Goal: Task Accomplishment & Management: Complete application form

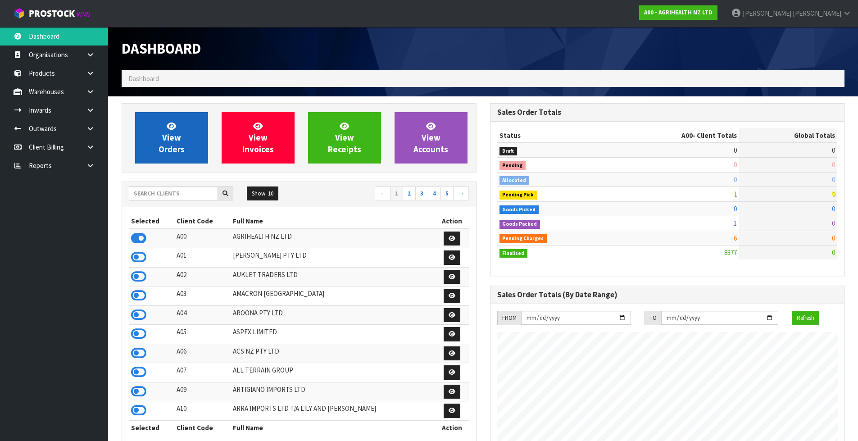
scroll to position [682, 368]
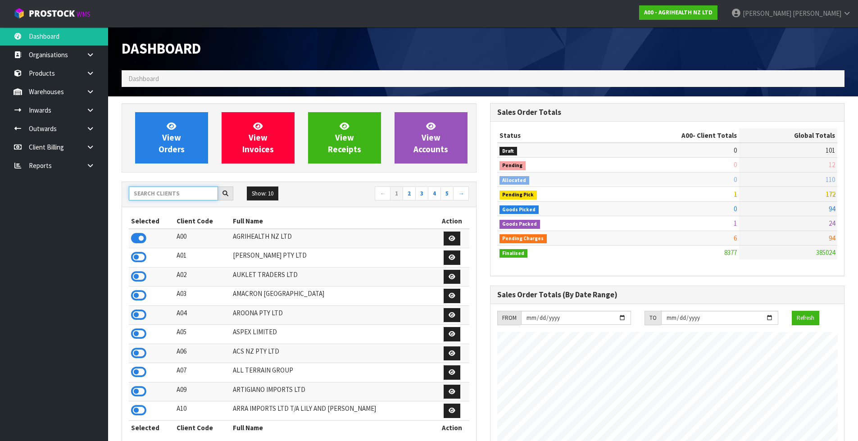
click at [171, 192] on input "text" at bounding box center [173, 193] width 89 height 14
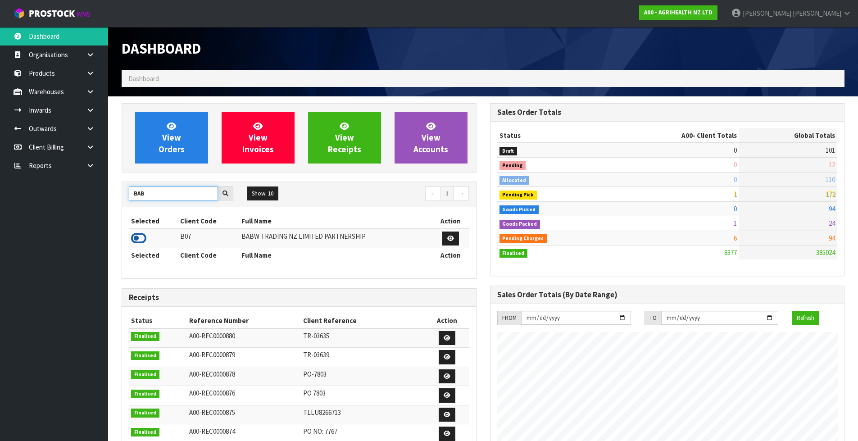
type input "BAB"
click at [141, 238] on icon at bounding box center [138, 238] width 15 height 14
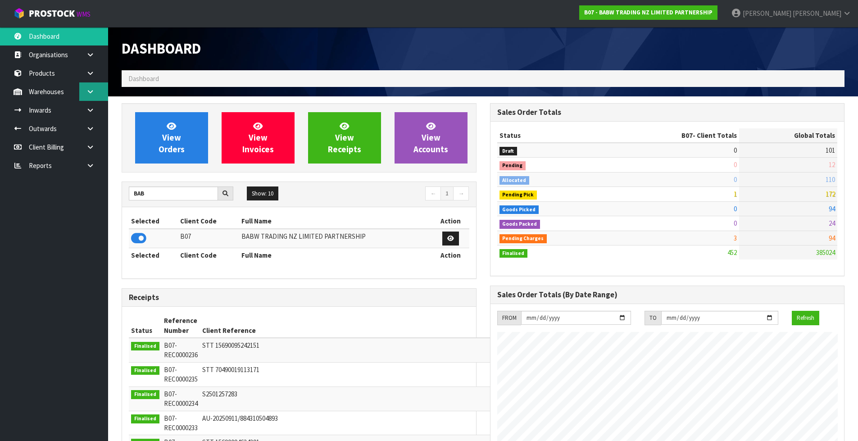
click at [93, 94] on icon at bounding box center [90, 91] width 9 height 7
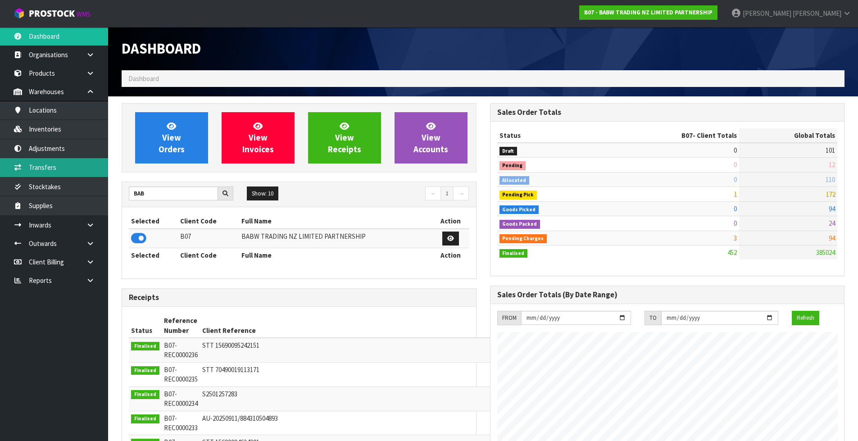
click at [71, 165] on link "Transfers" at bounding box center [54, 167] width 108 height 18
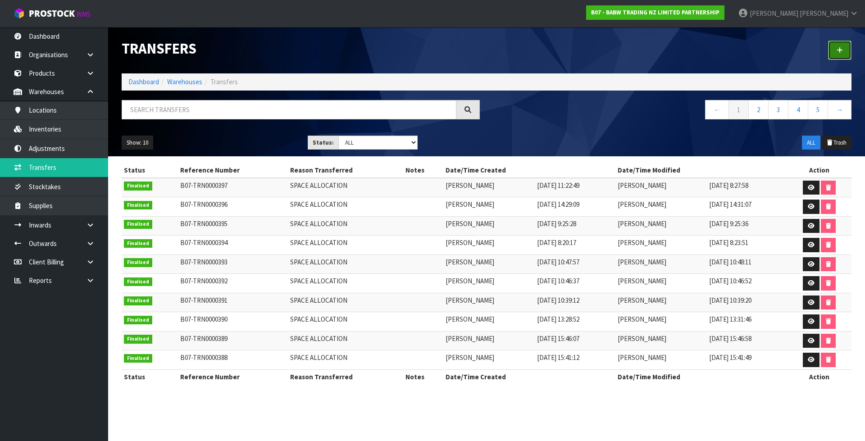
click at [836, 52] on icon at bounding box center [839, 50] width 6 height 7
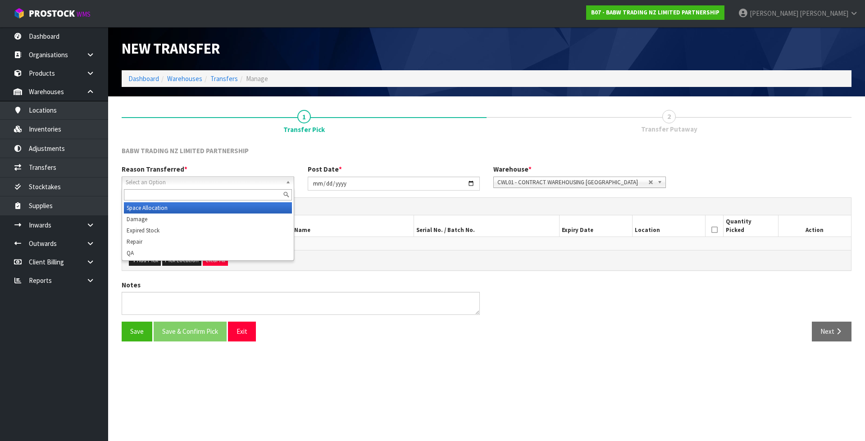
click at [221, 177] on span "Select an Option" at bounding box center [204, 182] width 156 height 11
click at [204, 208] on li "Space Allocation" at bounding box center [208, 207] width 168 height 11
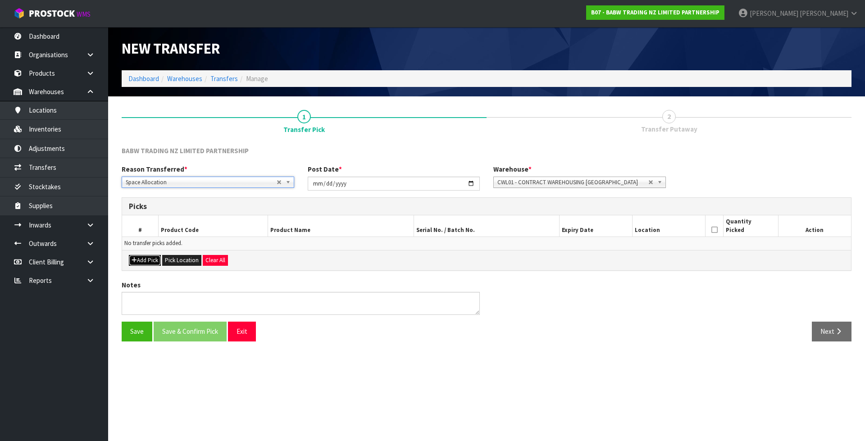
click at [156, 259] on button "Add Pick" at bounding box center [145, 260] width 32 height 11
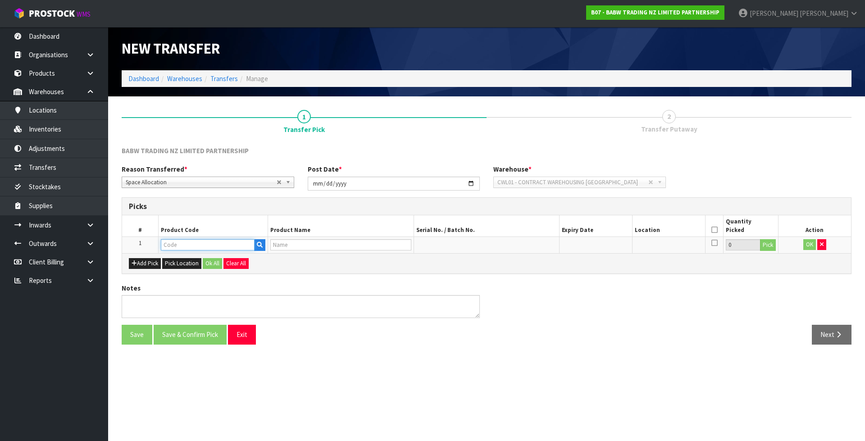
click at [170, 247] on input "text" at bounding box center [208, 244] width 94 height 11
paste input "25866"
type input "25866"
type input "PASTEL RAINBOW T"
type input "25866"
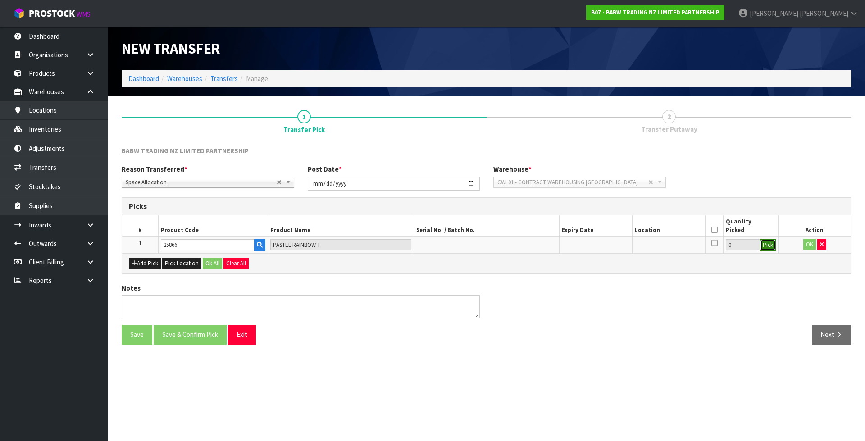
click at [765, 245] on button "Pick" at bounding box center [768, 245] width 16 height 12
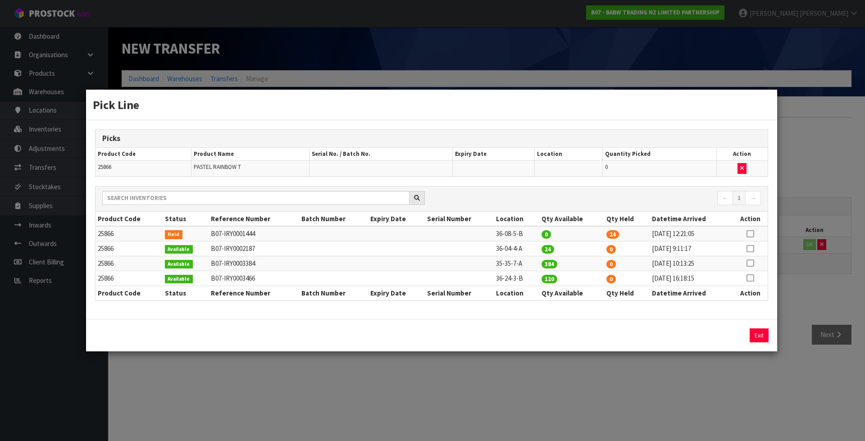
click at [751, 234] on icon at bounding box center [749, 234] width 7 height 0
click at [730, 336] on button "Assign Pick" at bounding box center [728, 335] width 37 height 14
type input "24"
click at [509, 265] on td "35-35-7-A" at bounding box center [515, 263] width 45 height 15
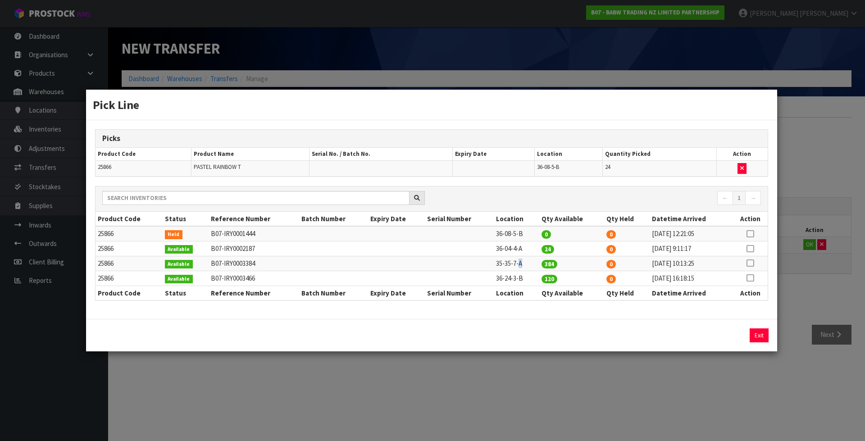
click at [509, 265] on td "35-35-7-A" at bounding box center [515, 263] width 45 height 15
copy tr "35-35-7-A"
click at [852, 299] on div "Pick Line Picks Product Code Product Name Serial No. / Batch No. Expiry Date Lo…" at bounding box center [432, 220] width 865 height 441
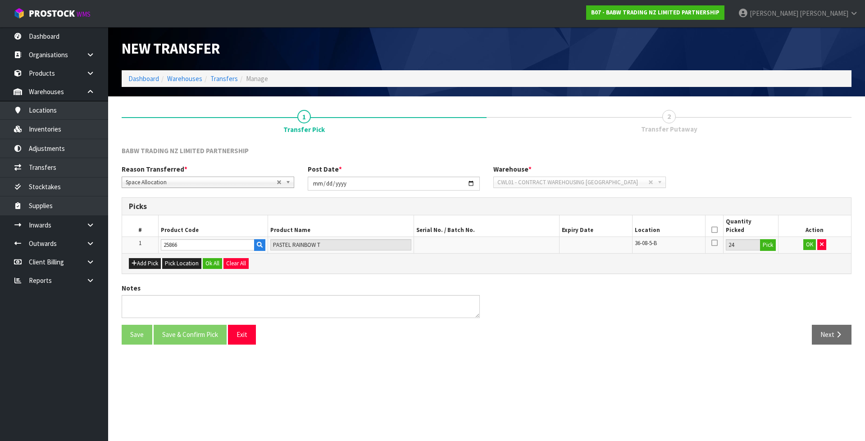
click at [711, 228] on th at bounding box center [714, 225] width 18 height 21
click at [803, 244] on button "OK" at bounding box center [809, 244] width 13 height 11
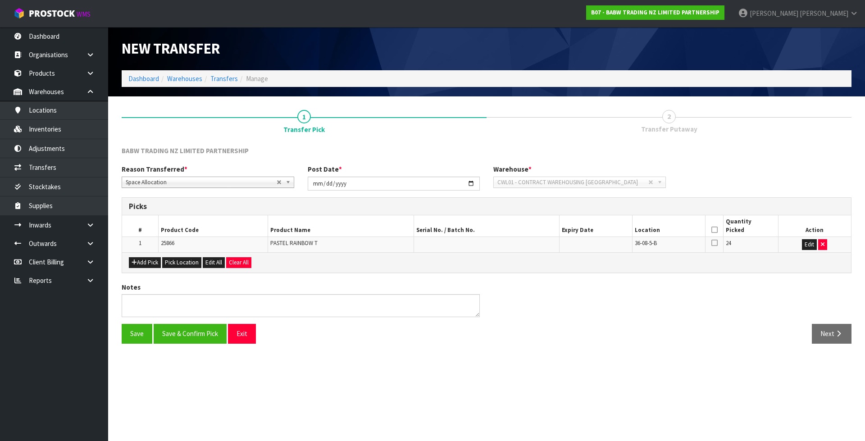
click at [715, 230] on icon at bounding box center [714, 230] width 6 height 0
click at [220, 329] on button "Save & Confirm Pick" at bounding box center [190, 333] width 73 height 19
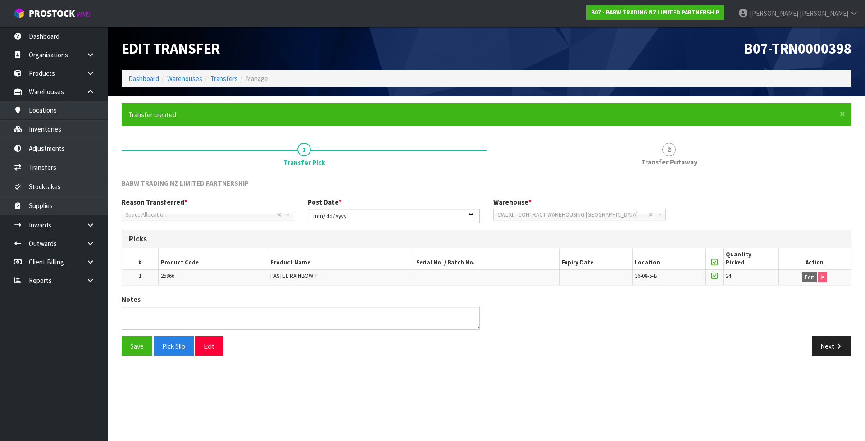
click at [837, 358] on div "Save Pick Slip Exit Next" at bounding box center [486, 349] width 743 height 26
click at [836, 348] on icon "button" at bounding box center [838, 346] width 9 height 7
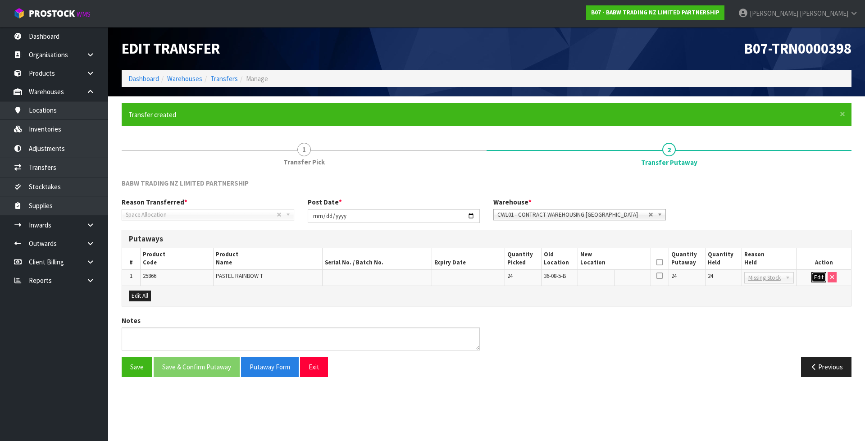
click at [816, 272] on button "Edit" at bounding box center [818, 277] width 15 height 11
click at [609, 278] on input "text" at bounding box center [608, 277] width 57 height 11
paste input "35-35-7-A"
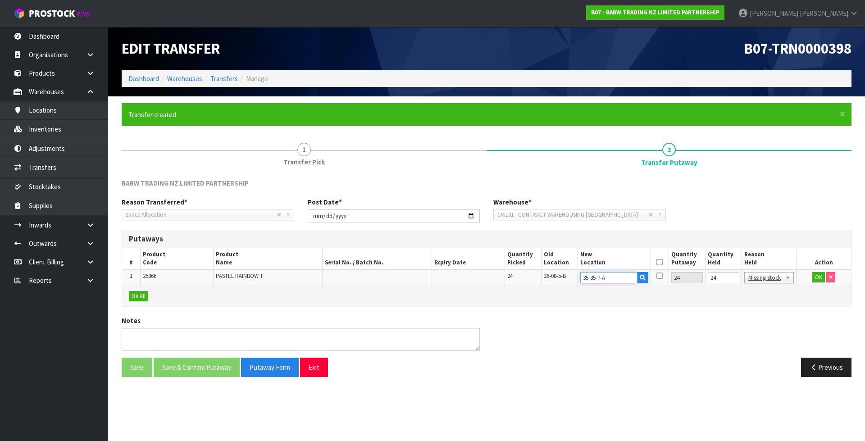
type input "35-35-7-A"
click at [718, 280] on input "24" at bounding box center [723, 277] width 32 height 11
type input "0"
click at [817, 275] on button "OK" at bounding box center [818, 277] width 13 height 11
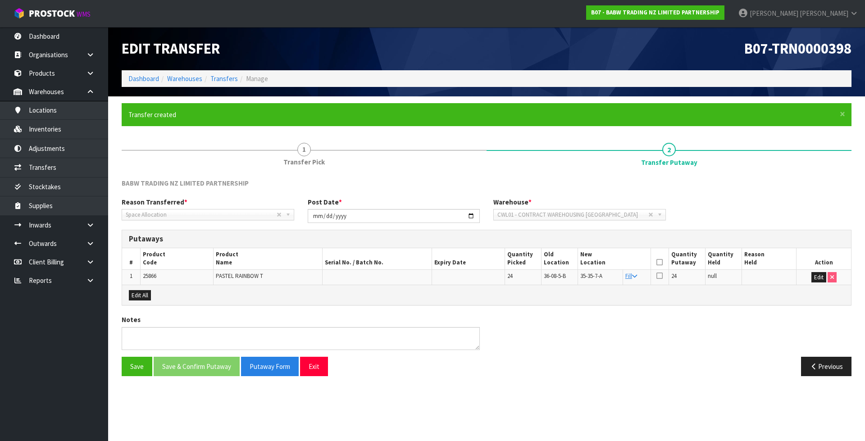
click at [658, 263] on icon at bounding box center [659, 262] width 6 height 0
click at [193, 368] on button "Save & Confirm Putaway" at bounding box center [197, 366] width 86 height 19
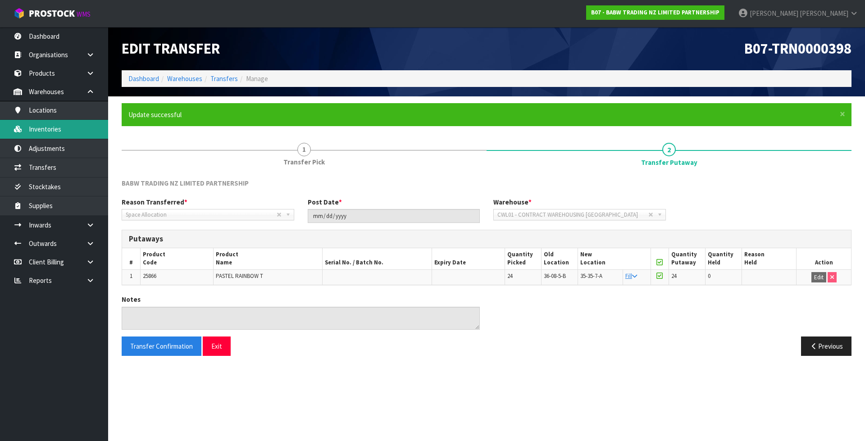
click at [77, 126] on link "Inventories" at bounding box center [54, 129] width 108 height 18
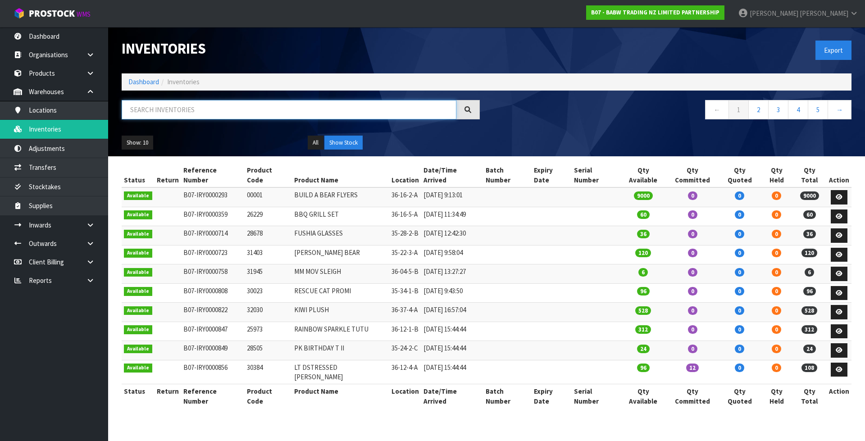
click at [191, 105] on input "text" at bounding box center [289, 109] width 335 height 19
paste input "31016"
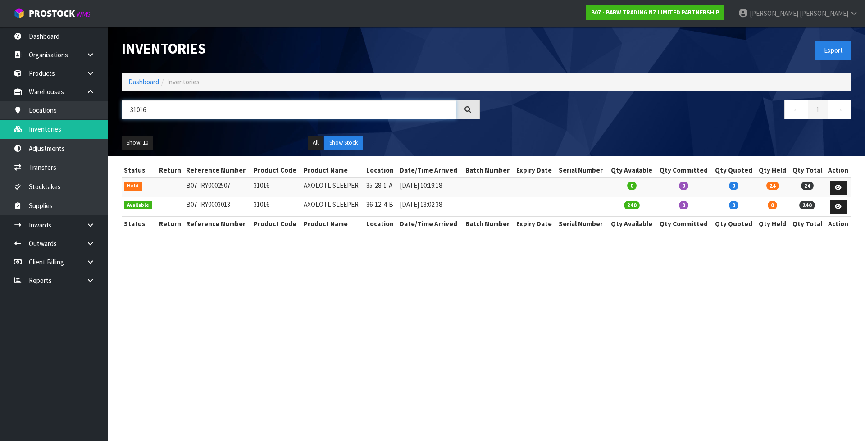
type input "31016"
click at [542, 303] on section "Inventories Export Dashboard Inventories 31016 ← 1 → Show: 10 5 10 25 50 All Sh…" at bounding box center [432, 220] width 865 height 441
click at [151, 85] on link "Dashboard" at bounding box center [143, 81] width 31 height 9
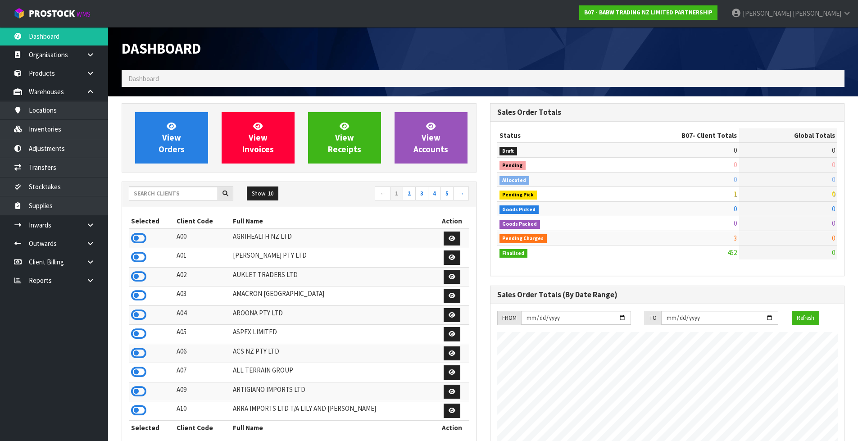
scroll to position [682, 368]
click at [151, 194] on input "text" at bounding box center [173, 193] width 89 height 14
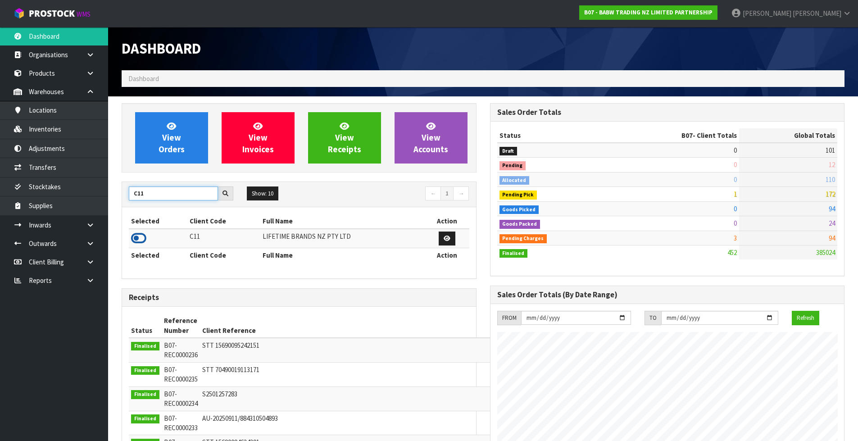
type input "C11"
click at [140, 240] on icon at bounding box center [138, 238] width 15 height 14
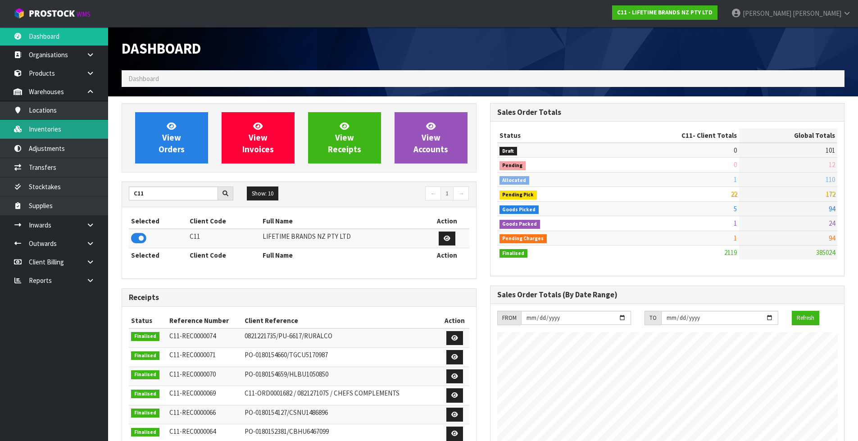
click at [69, 135] on link "Inventories" at bounding box center [54, 129] width 108 height 18
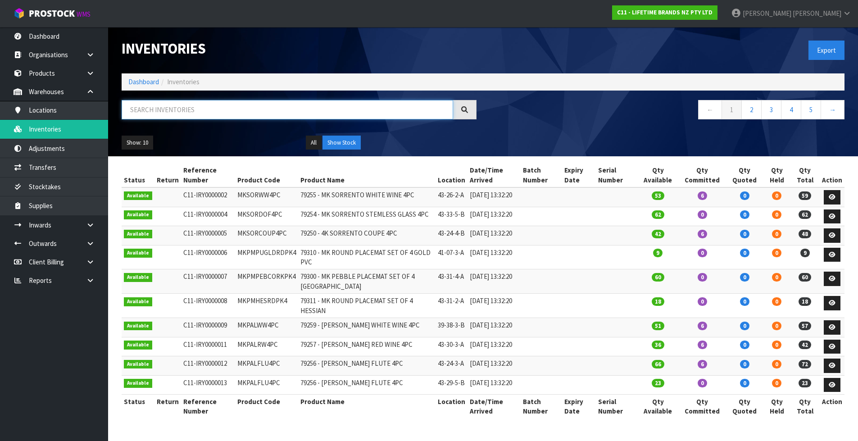
click at [147, 118] on input "text" at bounding box center [287, 109] width 331 height 19
paste input "KCBOWL12"
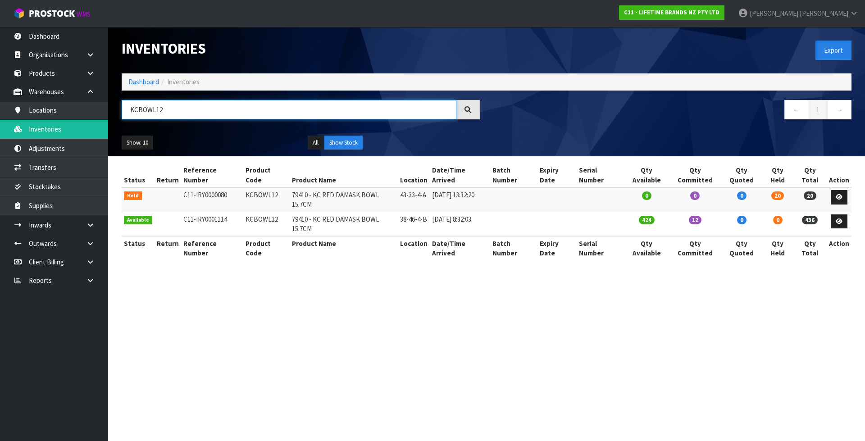
click at [195, 111] on input "KCBOWL12" at bounding box center [289, 109] width 335 height 19
paste input "E113OHERA"
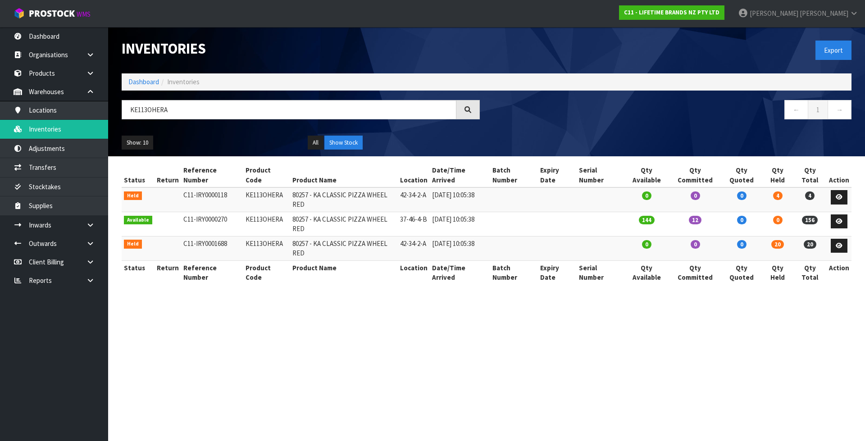
click at [206, 96] on div "Inventories Export Dashboard Inventories KE113OHERA ← 1 → Show: 10 5 10 25 50 A…" at bounding box center [486, 91] width 743 height 129
click at [199, 105] on input "KE113OHERA" at bounding box center [289, 109] width 335 height 19
paste input "CBOWL29"
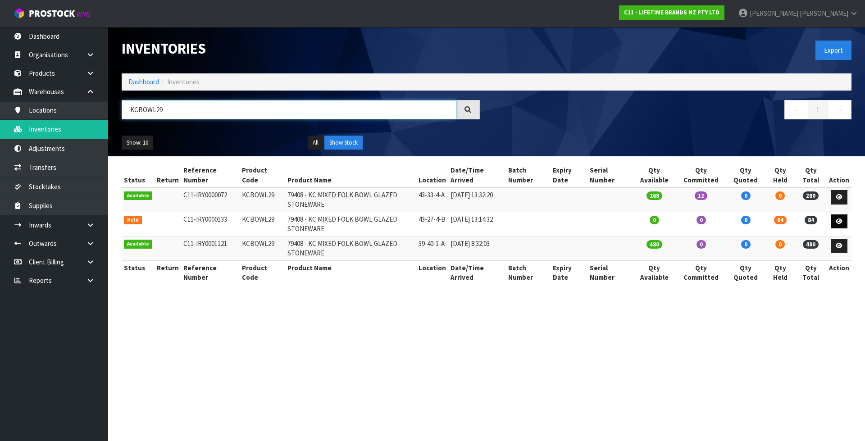
type input "KCBOWL29"
click at [839, 221] on icon at bounding box center [838, 221] width 7 height 6
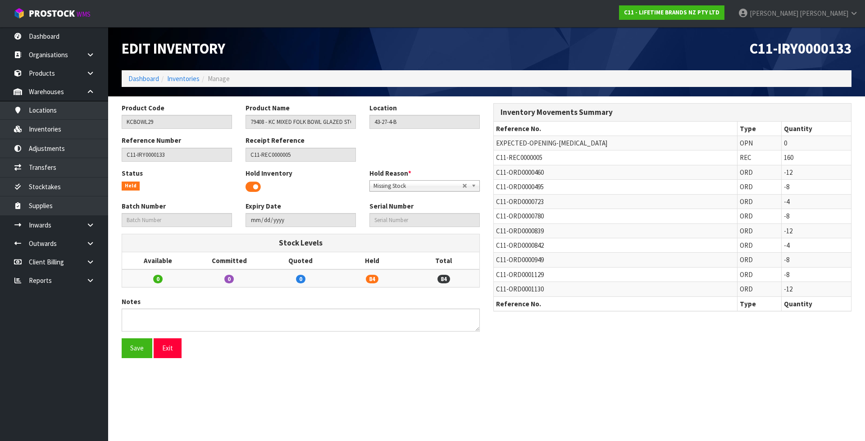
click at [254, 182] on span at bounding box center [252, 187] width 15 height 14
click at [136, 345] on button "Save" at bounding box center [137, 347] width 31 height 19
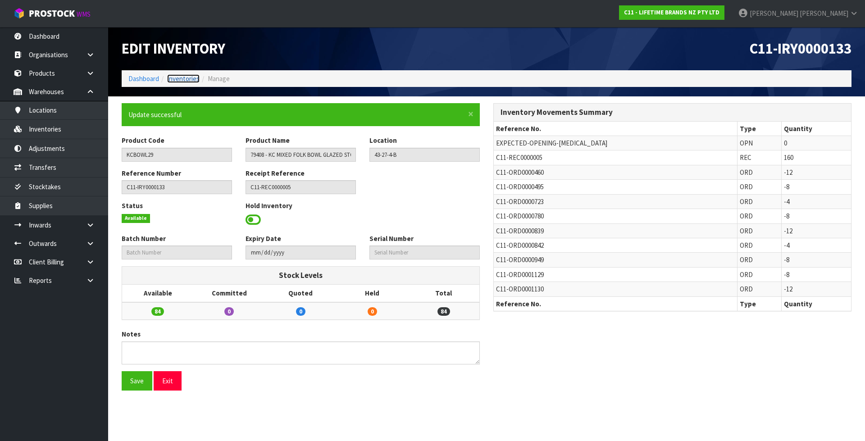
click at [189, 75] on link "Inventories" at bounding box center [183, 78] width 32 height 9
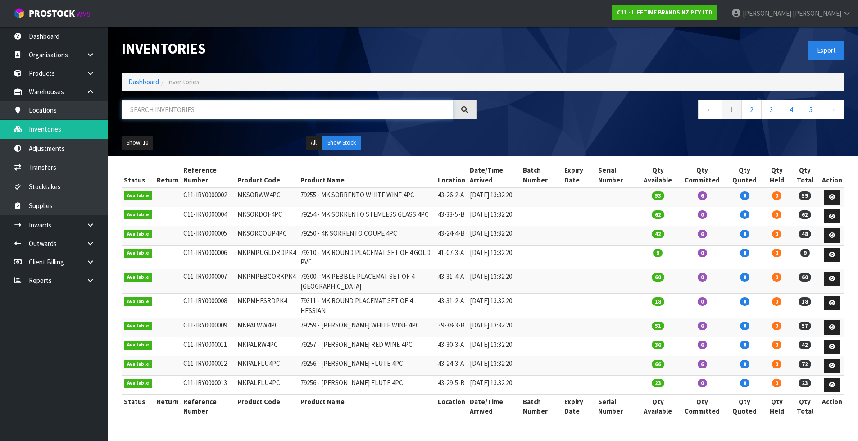
click at [197, 108] on input "text" at bounding box center [287, 109] width 331 height 19
paste input "KCBOWL18"
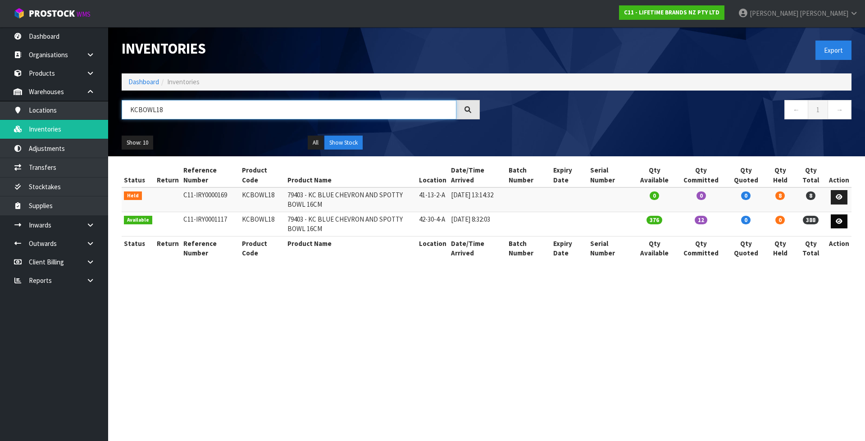
type input "KCBOWL18"
click at [840, 219] on icon at bounding box center [838, 221] width 7 height 6
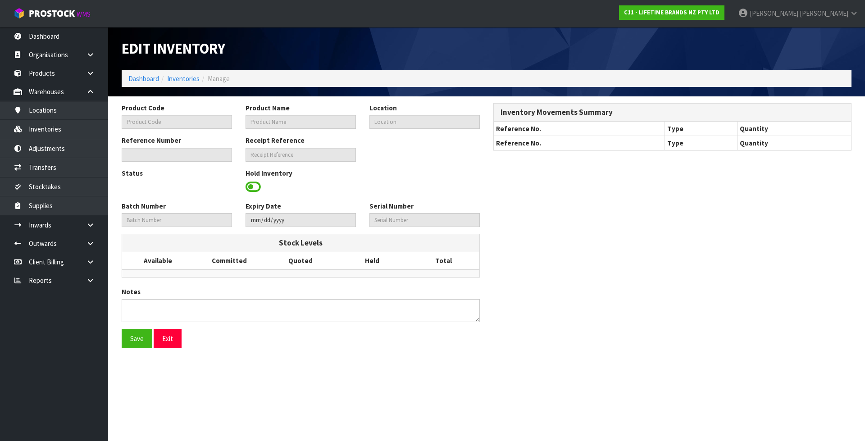
type input "KCBOWL18"
type input "79403 - KC BLUE CHEVRON AND SPOTTY BOWL 16CM"
type input "42-30-4-A"
type input "C11-IRY0001117"
type input "C11-REC0000024"
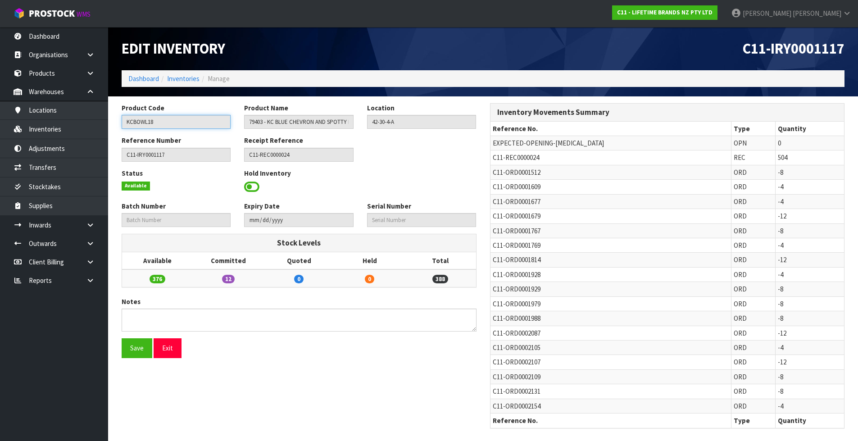
click at [139, 120] on input "KCBOWL18" at bounding box center [176, 122] width 109 height 14
click at [179, 81] on link "Inventories" at bounding box center [183, 78] width 32 height 9
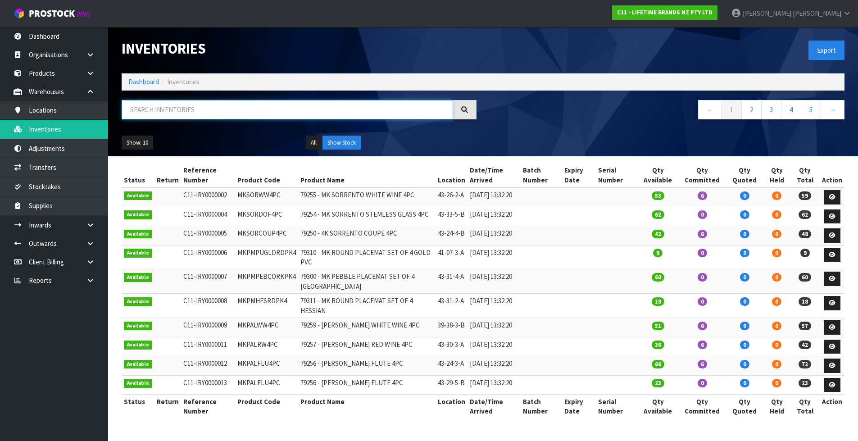
click at [187, 105] on input "text" at bounding box center [287, 109] width 331 height 19
paste input "KCBOWL18"
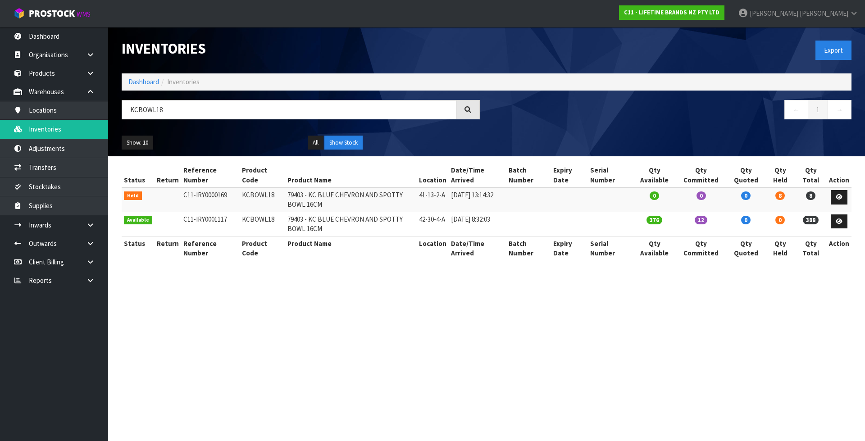
click at [213, 120] on div "KCBOWL18" at bounding box center [300, 113] width 371 height 26
click at [213, 118] on div "KCBOWL18" at bounding box center [300, 113] width 371 height 26
click at [212, 116] on input "KCBOWL18" at bounding box center [289, 109] width 335 height 19
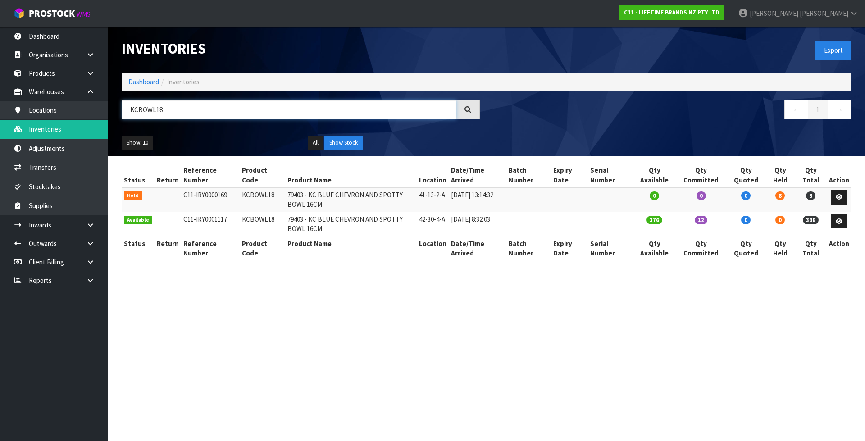
paste input "ES010OHOBW"
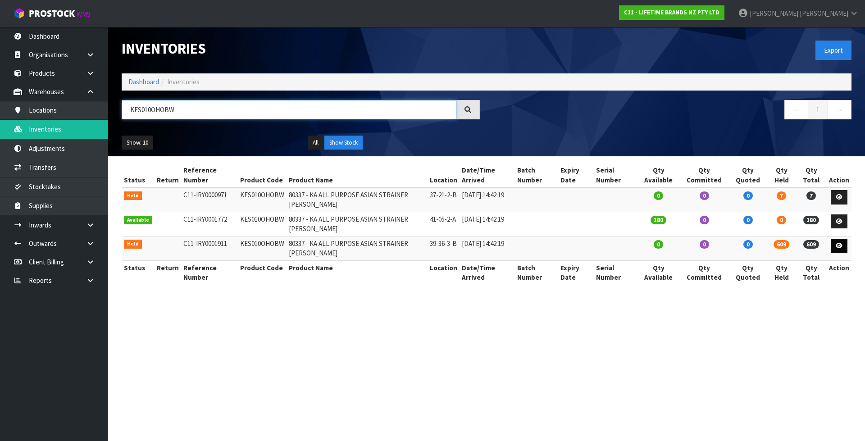
type input "KES010OHOBW"
click at [845, 251] on link at bounding box center [838, 246] width 17 height 14
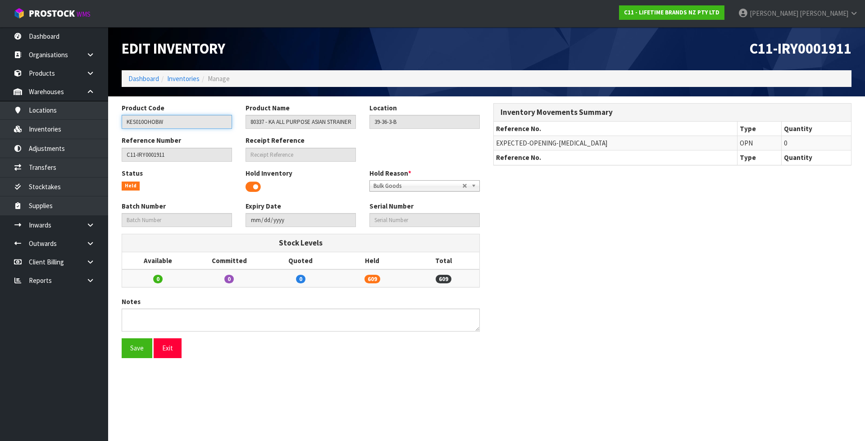
click at [175, 121] on input "KES010OHOBW" at bounding box center [177, 122] width 110 height 14
click at [188, 73] on ol "Dashboard Inventories Manage" at bounding box center [486, 78] width 729 height 17
click at [188, 77] on link "Inventories" at bounding box center [183, 78] width 32 height 9
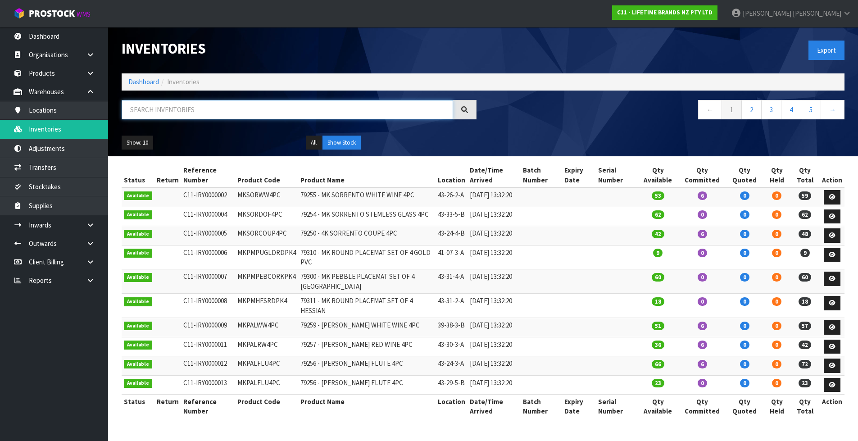
click at [199, 118] on input "text" at bounding box center [287, 109] width 331 height 19
paste input "KES010OHOBW"
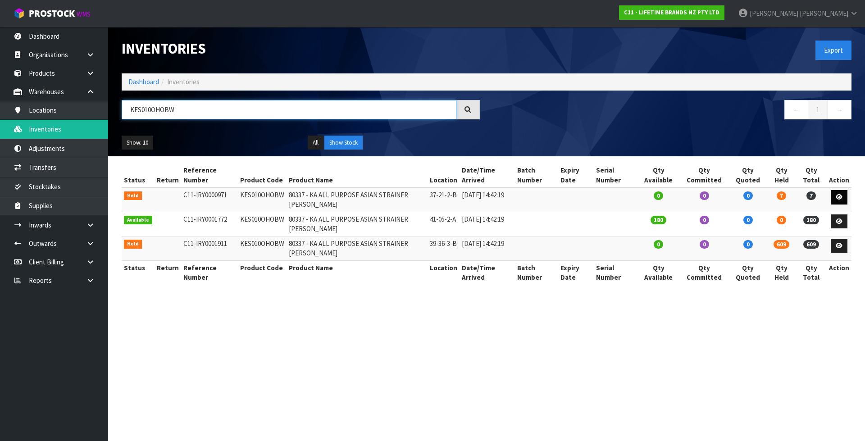
type input "KES010OHOBW"
click at [840, 196] on icon at bounding box center [838, 197] width 7 height 6
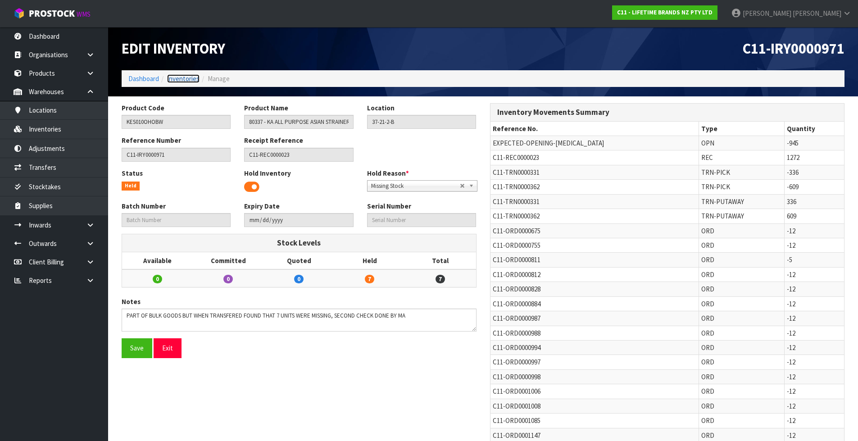
click at [194, 79] on link "Inventories" at bounding box center [183, 78] width 32 height 9
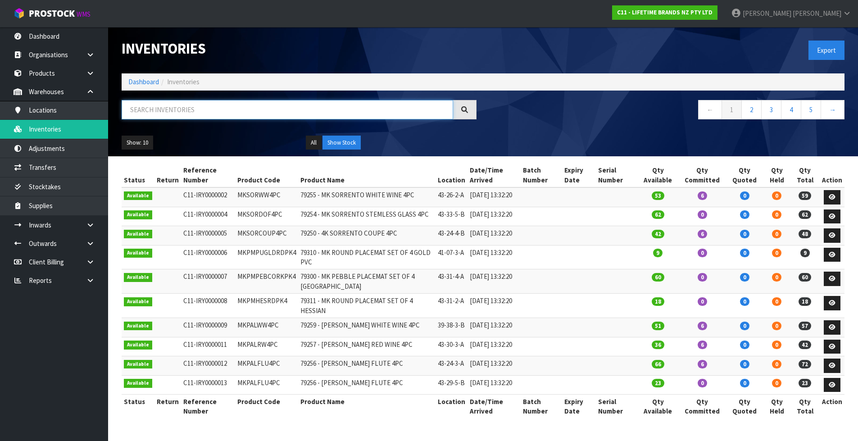
click at [190, 109] on input "text" at bounding box center [287, 109] width 331 height 19
paste input "KES199OHOBW"
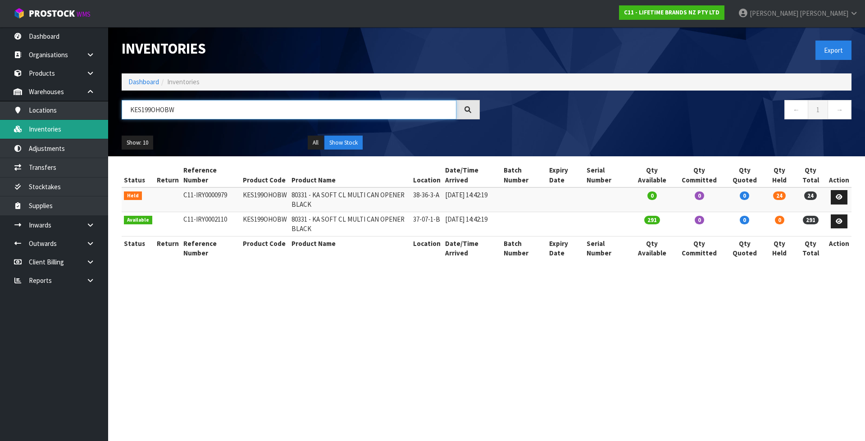
drag, startPoint x: 202, startPoint y: 115, endPoint x: 88, endPoint y: 125, distance: 114.8
click at [88, 125] on body "Toggle navigation ProStock WMS C11 - LIFETIME BRANDS NZ PTY LTD Karlene Christi…" at bounding box center [432, 220] width 865 height 441
paste input "LCPISA8CPBLK"
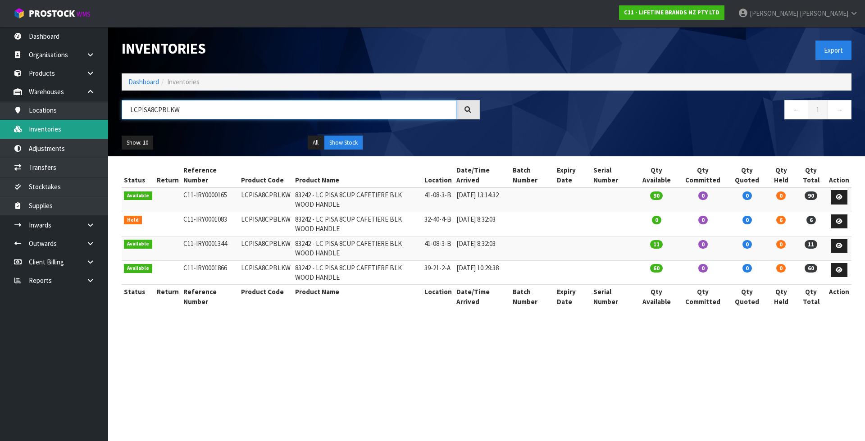
drag, startPoint x: 225, startPoint y: 116, endPoint x: 51, endPoint y: 122, distance: 173.9
click at [51, 122] on body "Toggle navigation ProStock WMS C11 - LIFETIME BRANDS NZ PTY LTD Karlene Christi…" at bounding box center [432, 220] width 865 height 441
paste input "KCBOWL31"
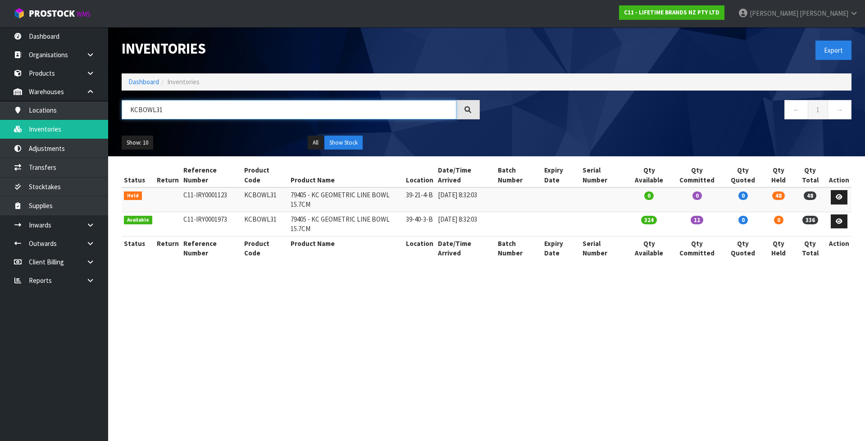
click at [195, 105] on input "KCBOWL31" at bounding box center [289, 109] width 335 height 19
paste input "MKMUGSTARPK2"
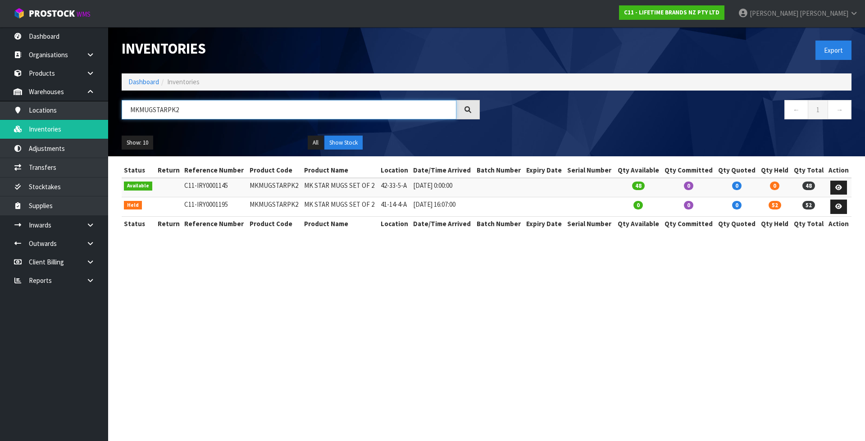
click at [168, 104] on input "MKMUGSTARPK2" at bounding box center [289, 109] width 335 height 19
paste input "JOBLJOYJUG650"
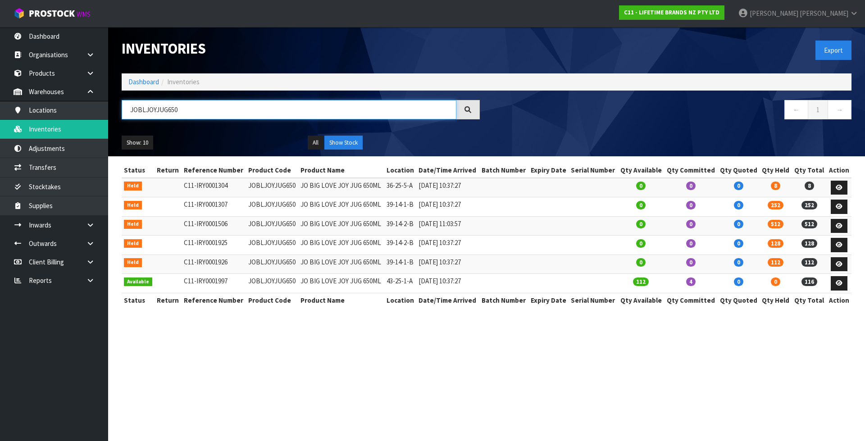
type input "JOBLJOYJUG650"
click at [286, 187] on td "JOBLJOYJUG650" at bounding box center [272, 187] width 52 height 19
copy td "JOBLJOYJUG650"
drag, startPoint x: 864, startPoint y: 6, endPoint x: 283, endPoint y: 68, distance: 584.1
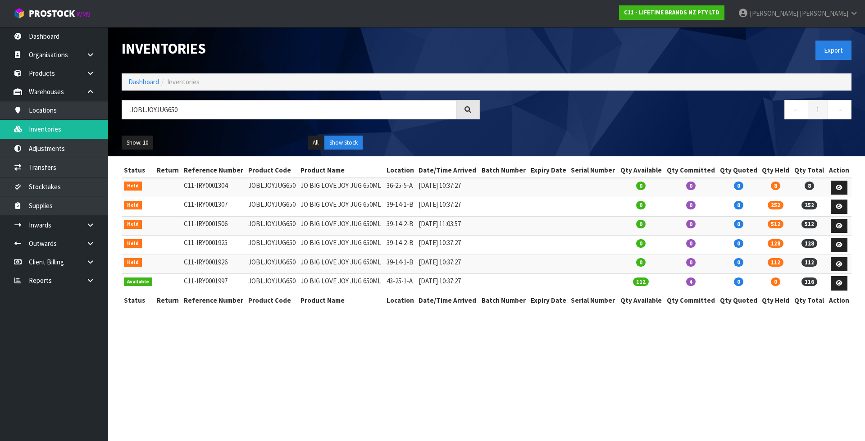
click at [285, 68] on div "Inventories" at bounding box center [300, 48] width 371 height 43
click at [51, 171] on link "Transfers" at bounding box center [54, 167] width 108 height 18
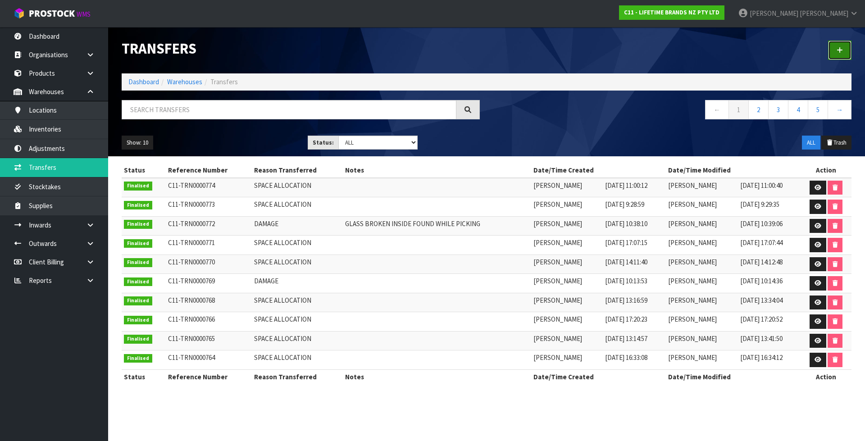
click at [835, 51] on link at bounding box center [839, 50] width 23 height 19
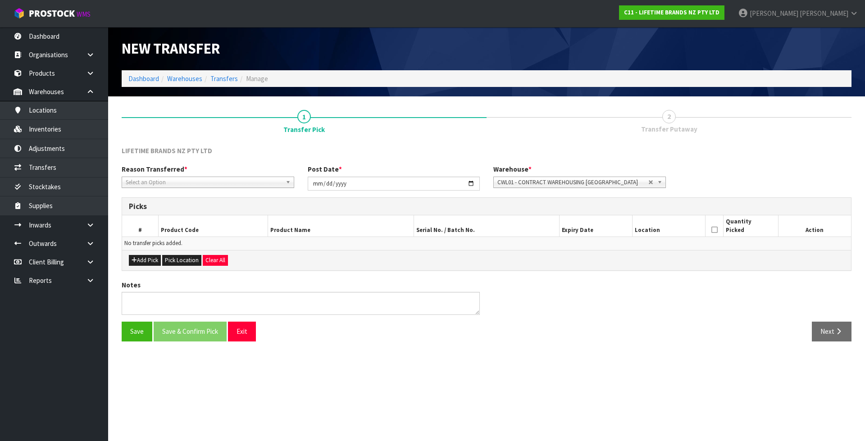
click at [187, 185] on span "Select an Option" at bounding box center [204, 182] width 156 height 11
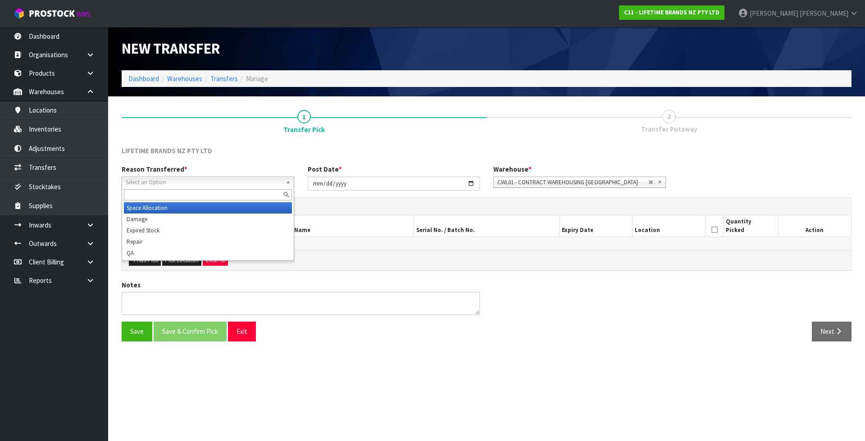
click at [185, 203] on li "Space Allocation" at bounding box center [208, 207] width 168 height 11
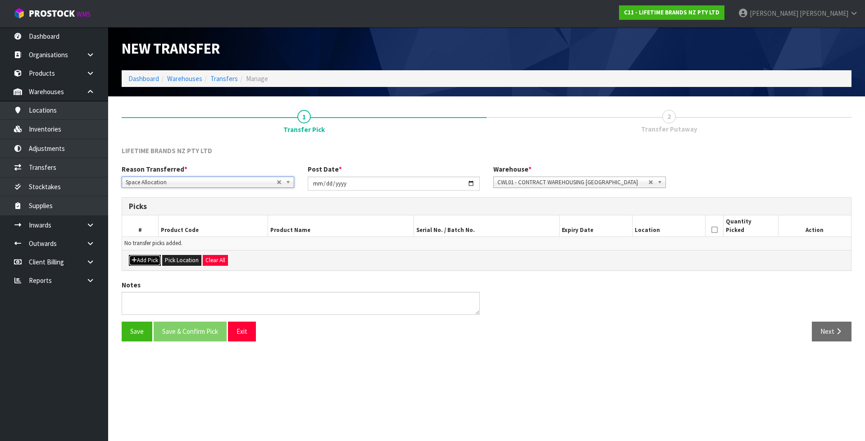
click at [146, 260] on button "Add Pick" at bounding box center [145, 260] width 32 height 11
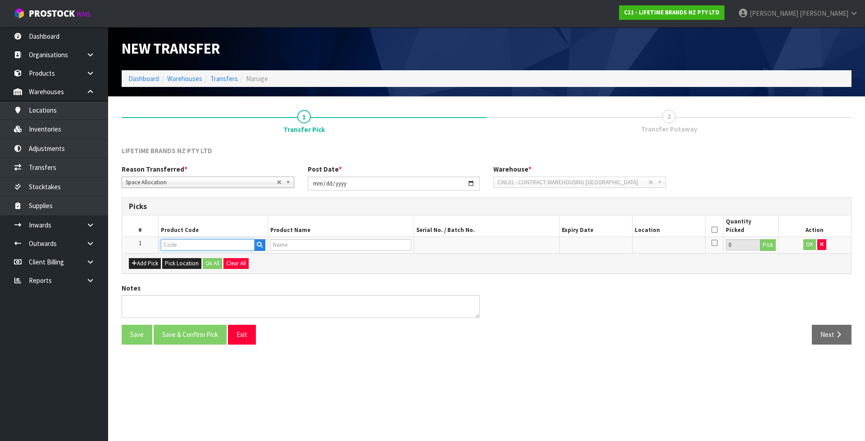
click at [202, 245] on input "text" at bounding box center [208, 244] width 94 height 11
paste input "JOBLJOYJUG650"
type input "JOBLJOYJUG650"
type input "JO BIG LOVE JOY JUG 650ML"
type input "JOBLJOYJUG650"
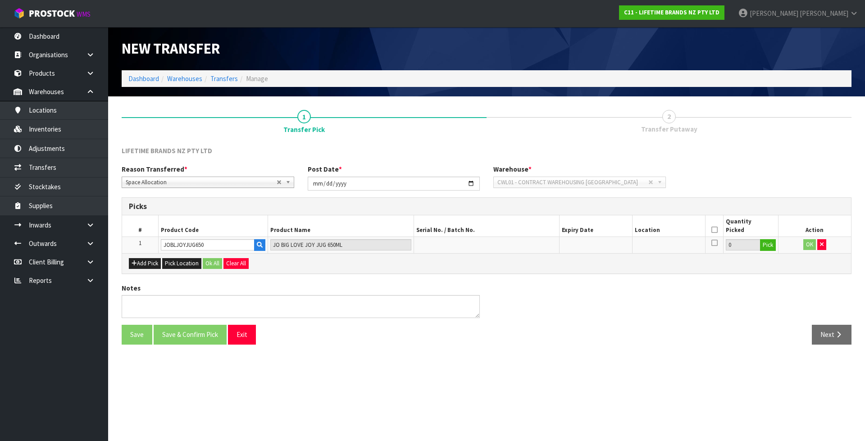
click at [768, 254] on div "Add Pick Pick Location Ok All Clear All" at bounding box center [486, 263] width 729 height 20
click at [765, 246] on button "Pick" at bounding box center [768, 245] width 16 height 12
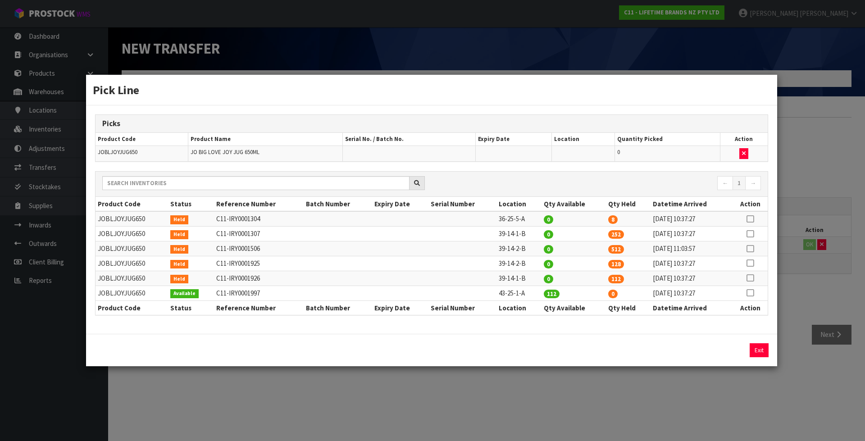
click at [750, 219] on icon at bounding box center [749, 219] width 7 height 0
click at [725, 351] on button "Assign Pick" at bounding box center [728, 350] width 37 height 14
type input "8"
click at [506, 266] on td "39-14-2-B" at bounding box center [518, 263] width 45 height 15
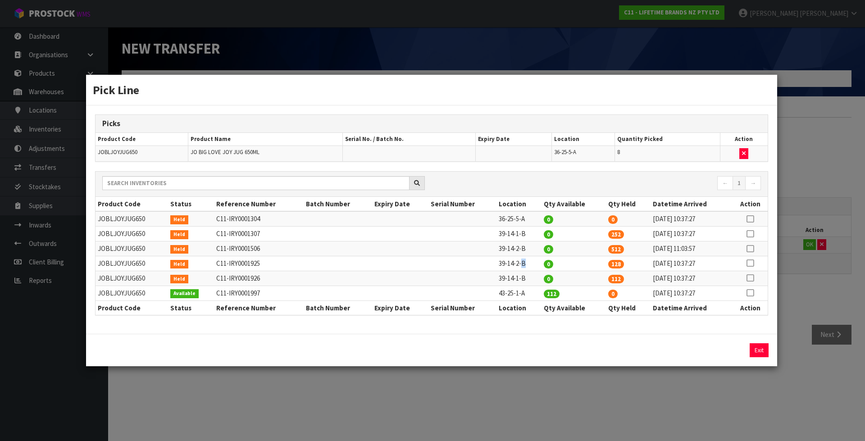
click at [506, 266] on td "39-14-2-B" at bounding box center [518, 263] width 45 height 15
copy tr "39-14-2-B"
click at [841, 269] on div "Pick Line Picks Product Code Product Name Serial No. / Batch No. Expiry Date Lo…" at bounding box center [432, 220] width 865 height 441
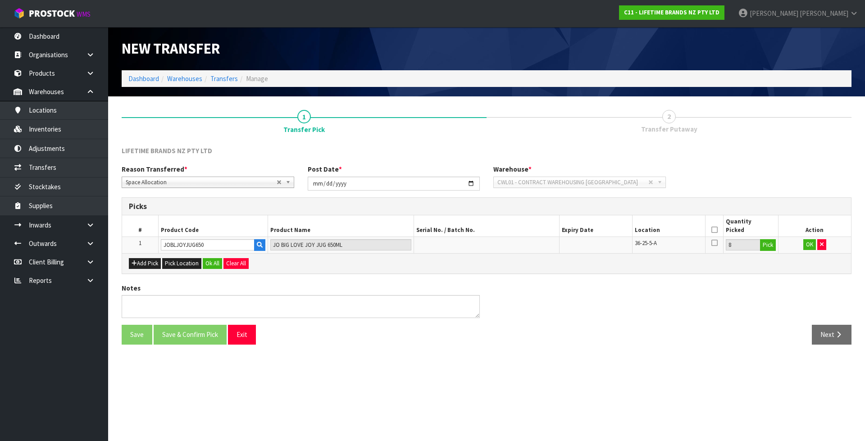
click at [713, 230] on icon at bounding box center [714, 230] width 6 height 0
click at [811, 247] on button "OK" at bounding box center [809, 244] width 13 height 11
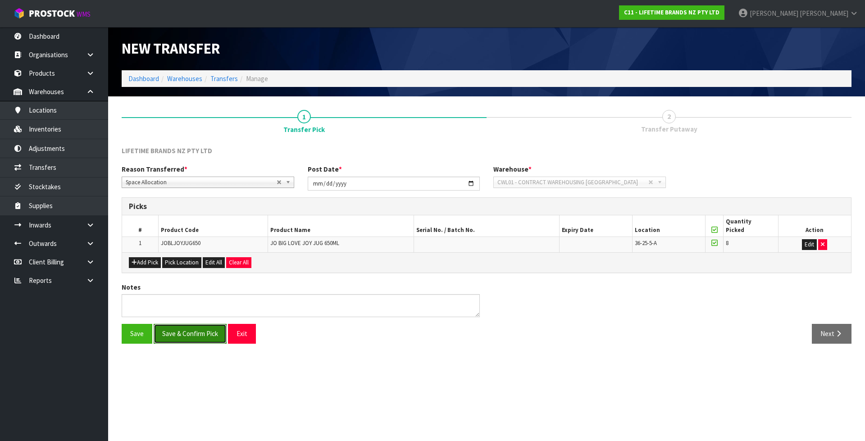
click at [201, 336] on button "Save & Confirm Pick" at bounding box center [190, 333] width 73 height 19
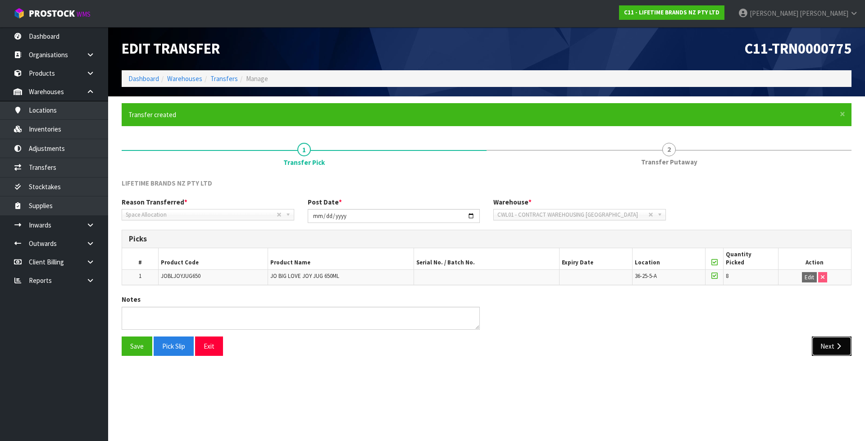
click at [834, 344] on icon "button" at bounding box center [838, 346] width 9 height 7
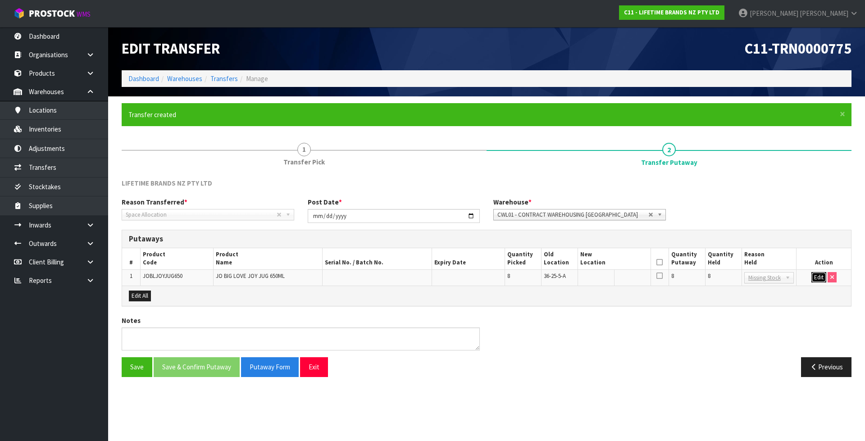
click at [817, 276] on button "Edit" at bounding box center [818, 277] width 15 height 11
click at [589, 283] on input "text" at bounding box center [608, 277] width 57 height 11
paste input "39-14-2-B"
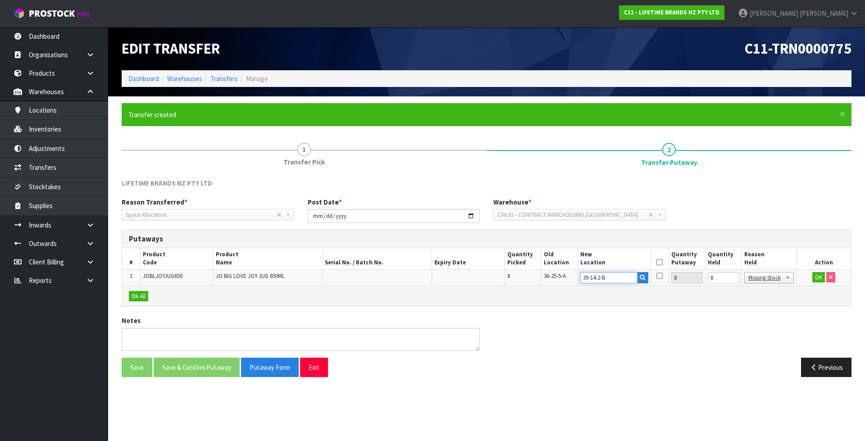
type input "39-14-2-B"
click at [711, 281] on input "8" at bounding box center [723, 277] width 32 height 11
click at [715, 280] on input "8" at bounding box center [723, 277] width 32 height 11
type input "0"
click at [815, 278] on button "OK" at bounding box center [818, 277] width 13 height 11
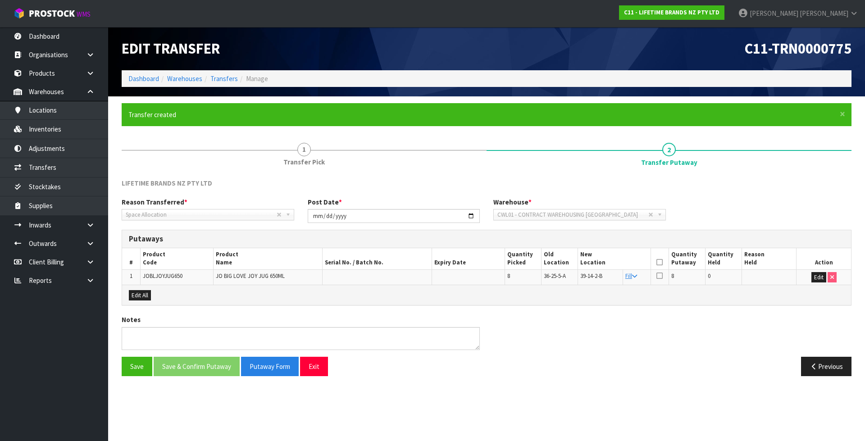
click at [656, 263] on th at bounding box center [659, 258] width 18 height 21
click at [658, 262] on icon at bounding box center [659, 262] width 6 height 0
click at [196, 367] on button "Save & Confirm Putaway" at bounding box center [197, 366] width 86 height 19
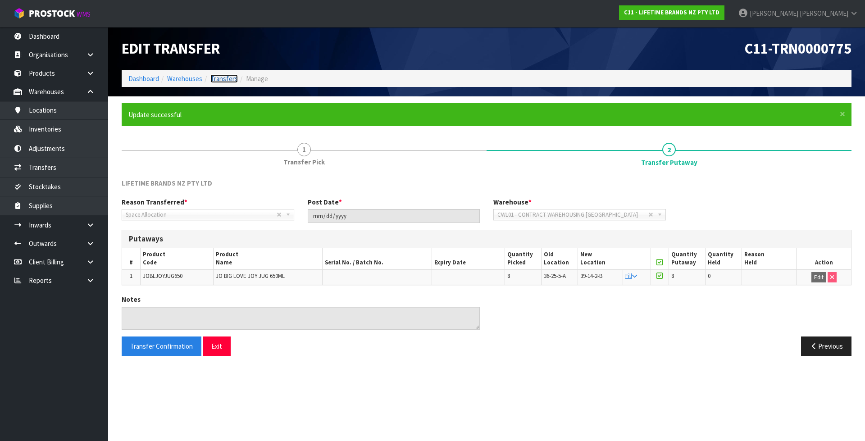
click at [223, 82] on link "Transfers" at bounding box center [223, 78] width 27 height 9
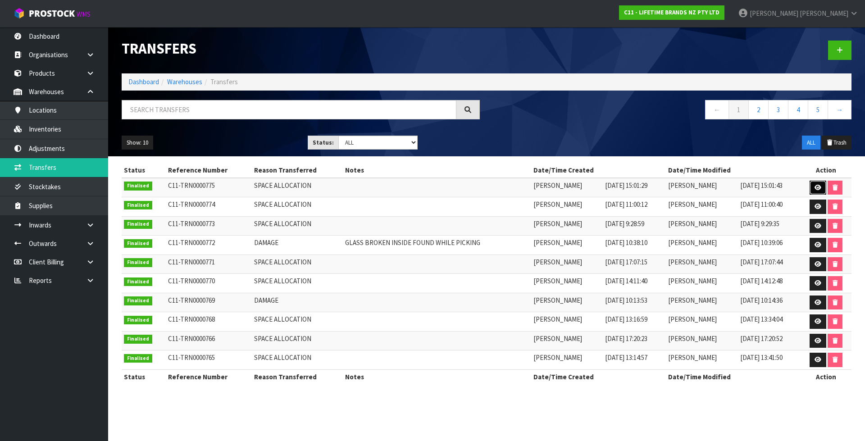
click at [822, 189] on link at bounding box center [817, 188] width 17 height 14
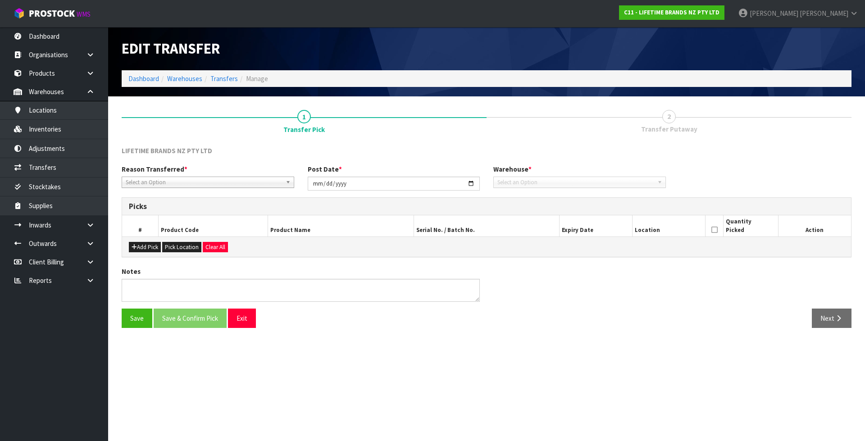
type input "2025-10-09"
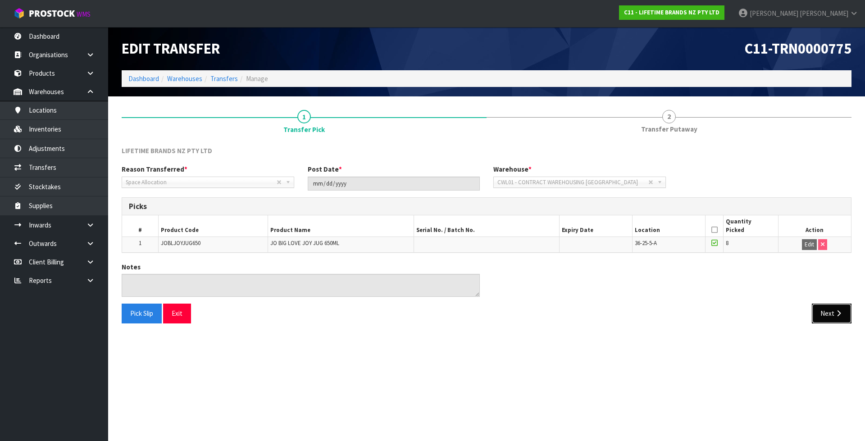
click at [841, 312] on icon "button" at bounding box center [838, 313] width 9 height 7
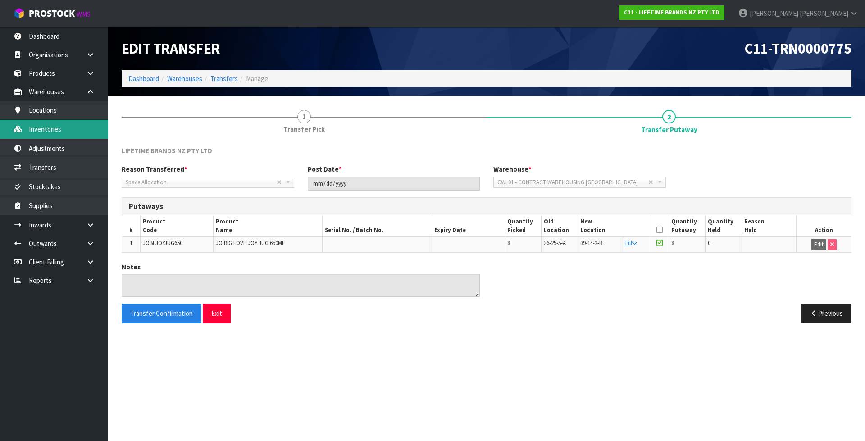
click at [71, 129] on link "Inventories" at bounding box center [54, 129] width 108 height 18
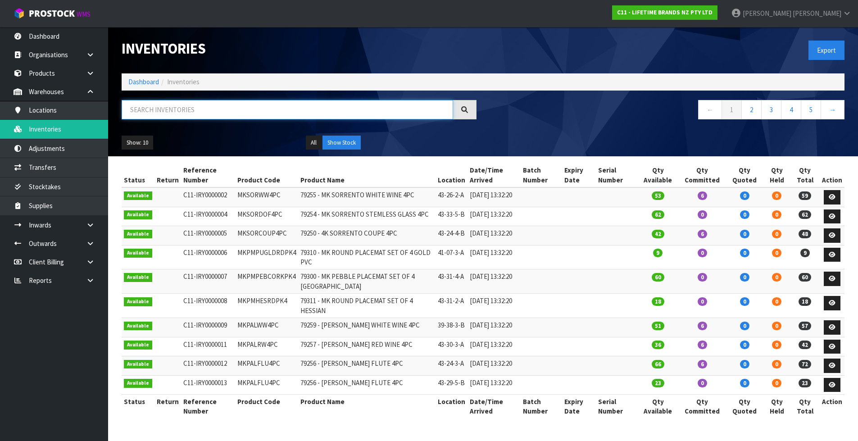
click at [150, 112] on input "text" at bounding box center [287, 109] width 331 height 19
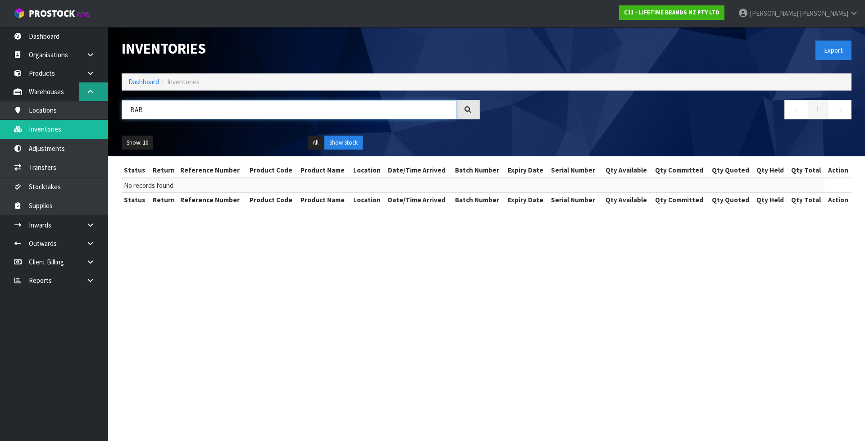
drag, startPoint x: 192, startPoint y: 112, endPoint x: 92, endPoint y: 87, distance: 103.0
click at [84, 99] on body "Toggle navigation ProStock WMS C11 - LIFETIME BRANDS NZ PTY LTD Karlene Christi…" at bounding box center [432, 220] width 865 height 441
type input "BAB"
click at [140, 79] on link "Dashboard" at bounding box center [143, 81] width 31 height 9
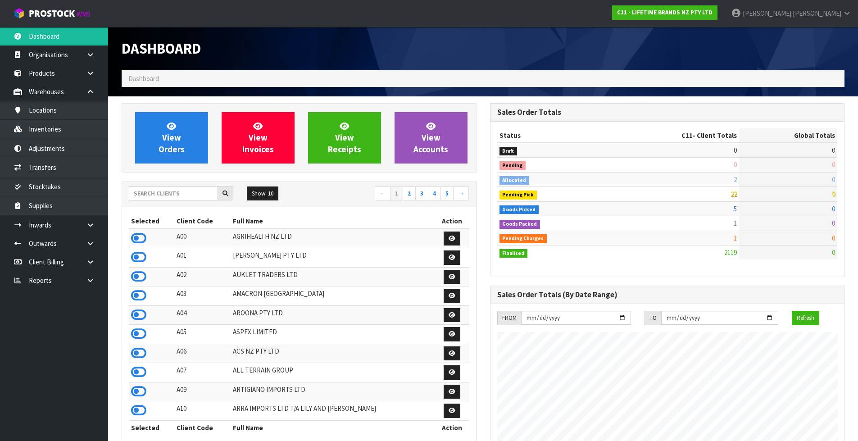
scroll to position [682, 368]
click at [175, 190] on input "text" at bounding box center [173, 193] width 89 height 14
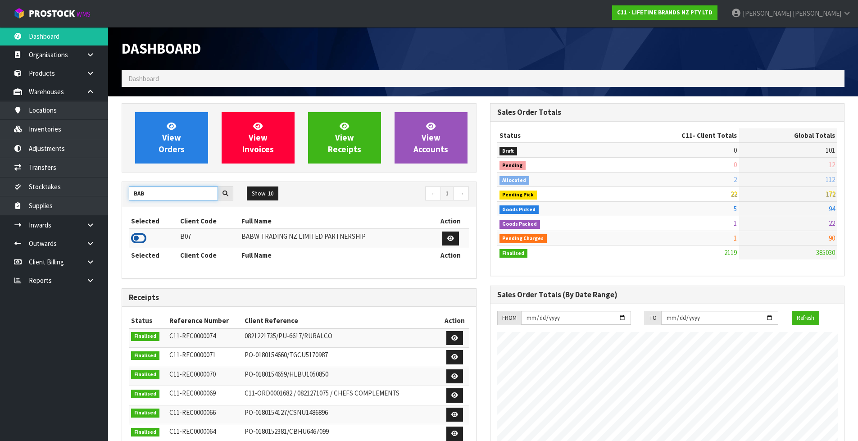
type input "BAB"
click at [141, 240] on icon at bounding box center [138, 238] width 15 height 14
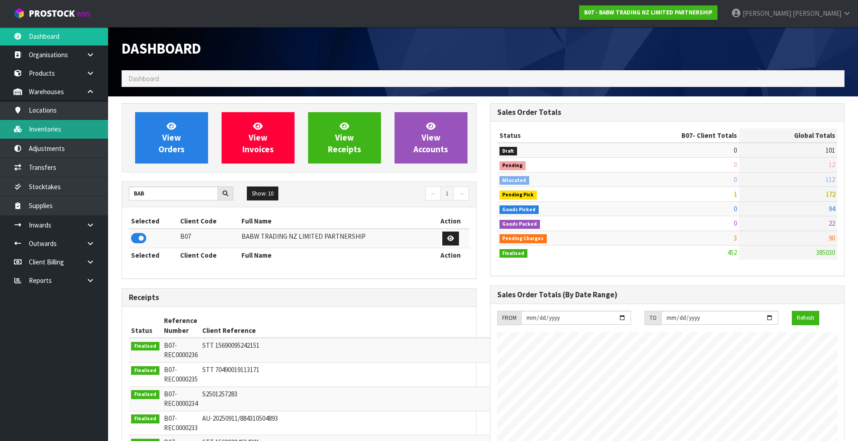
click at [82, 127] on link "Inventories" at bounding box center [54, 129] width 108 height 18
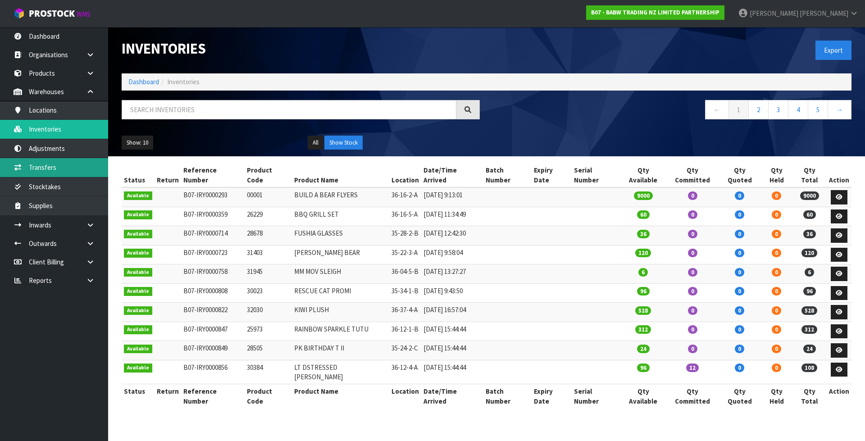
click at [89, 165] on link "Transfers" at bounding box center [54, 167] width 108 height 18
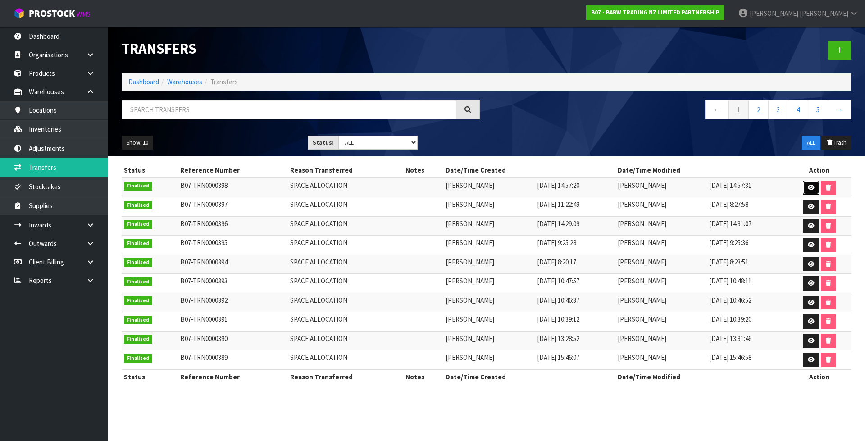
click at [811, 186] on icon at bounding box center [810, 188] width 7 height 6
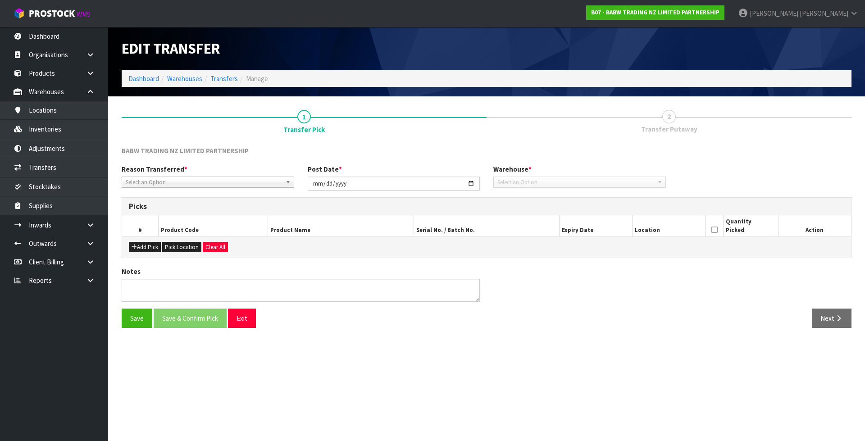
type input "2025-10-09"
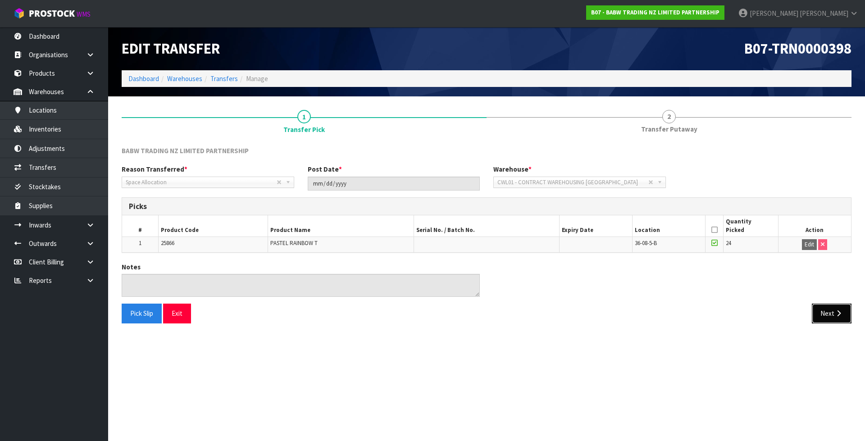
click at [827, 315] on button "Next" at bounding box center [831, 312] width 40 height 19
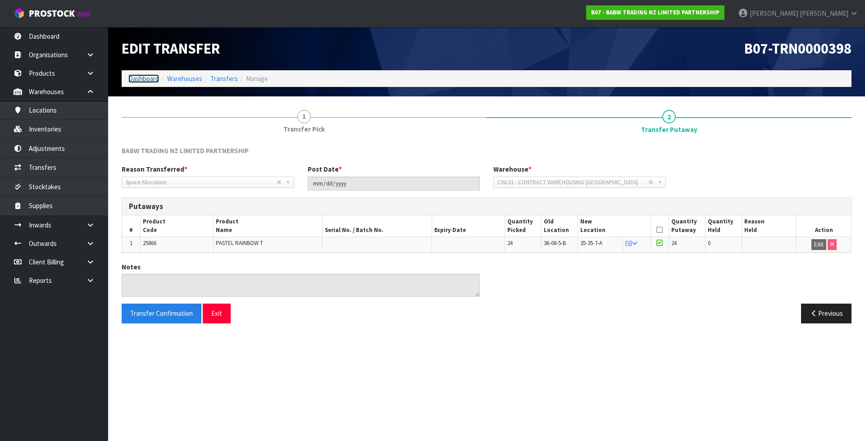
click at [148, 80] on link "Dashboard" at bounding box center [143, 78] width 31 height 9
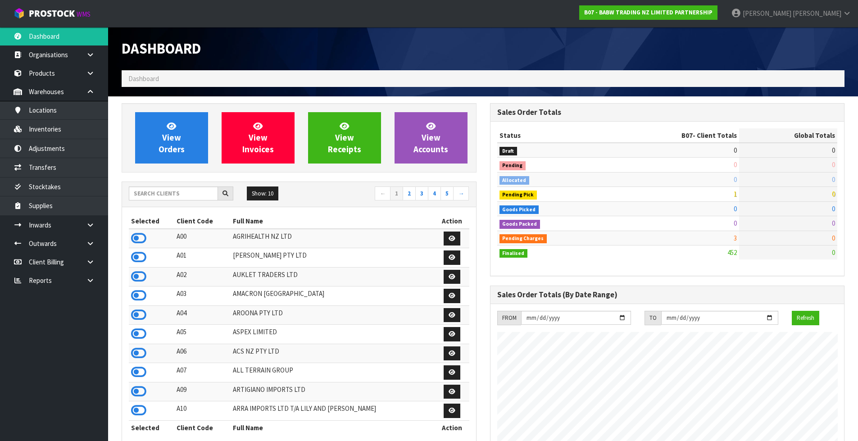
scroll to position [682, 368]
click at [177, 198] on input "text" at bounding box center [173, 193] width 89 height 14
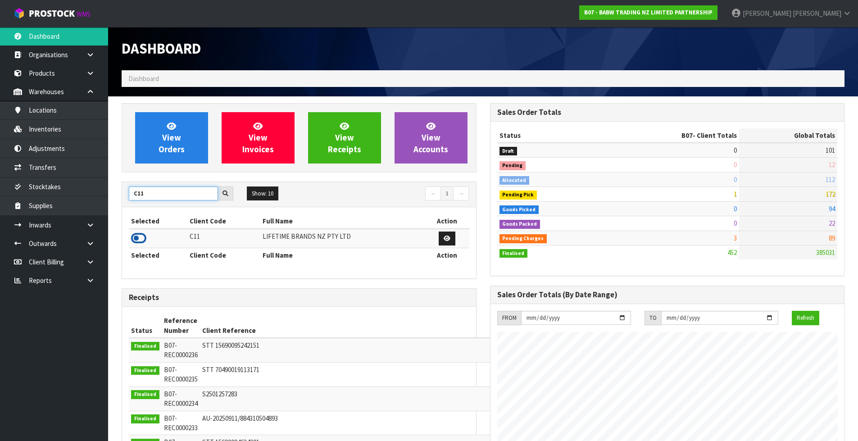
type input "C11"
click at [141, 237] on icon at bounding box center [138, 238] width 15 height 14
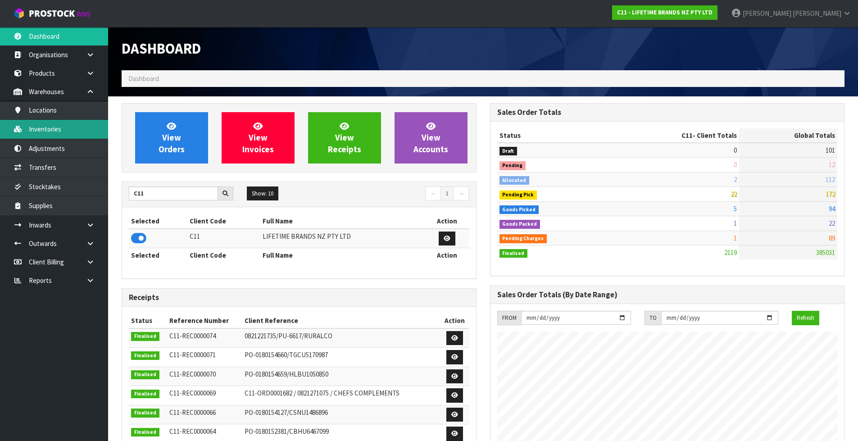
click at [68, 126] on link "Inventories" at bounding box center [54, 129] width 108 height 18
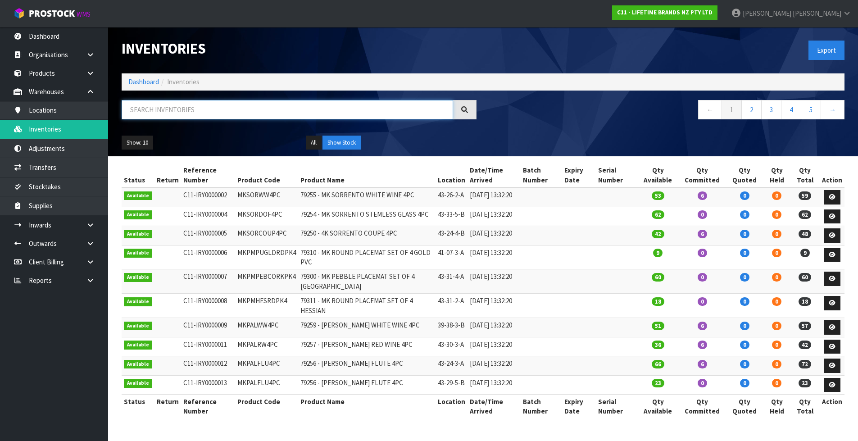
click at [221, 115] on input "text" at bounding box center [287, 109] width 331 height 19
paste input "KES030OHOBW"
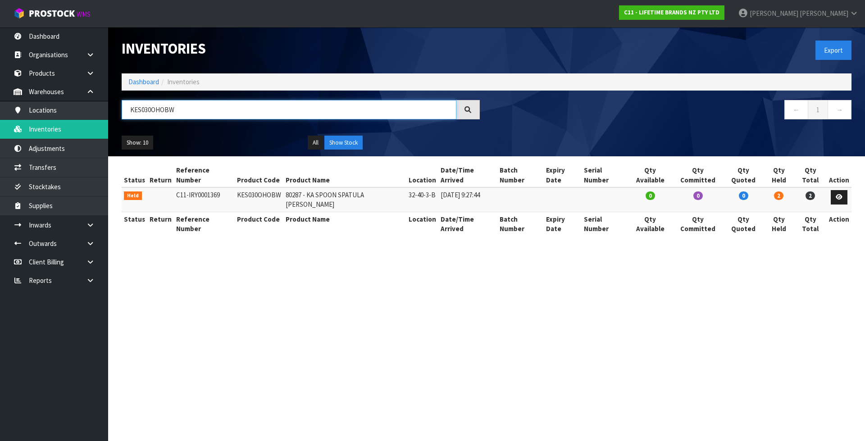
click at [210, 108] on input "KES030OHOBW" at bounding box center [289, 109] width 335 height 19
paste input "113OHERA"
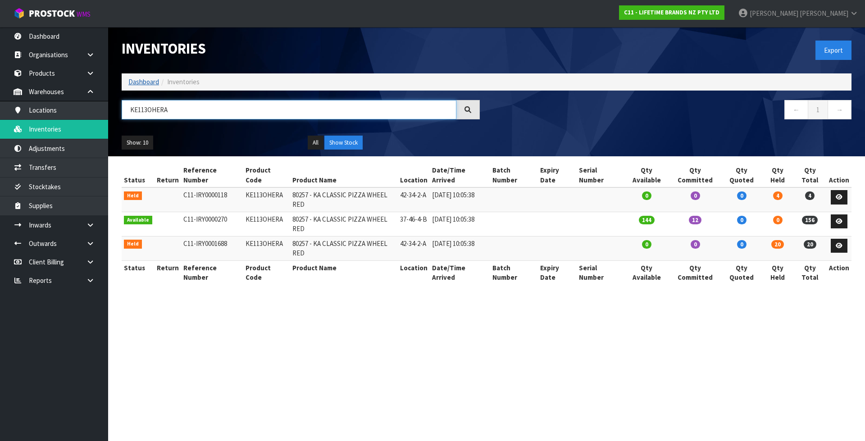
type input "KE113OHERA"
click at [150, 80] on link "Dashboard" at bounding box center [143, 81] width 31 height 9
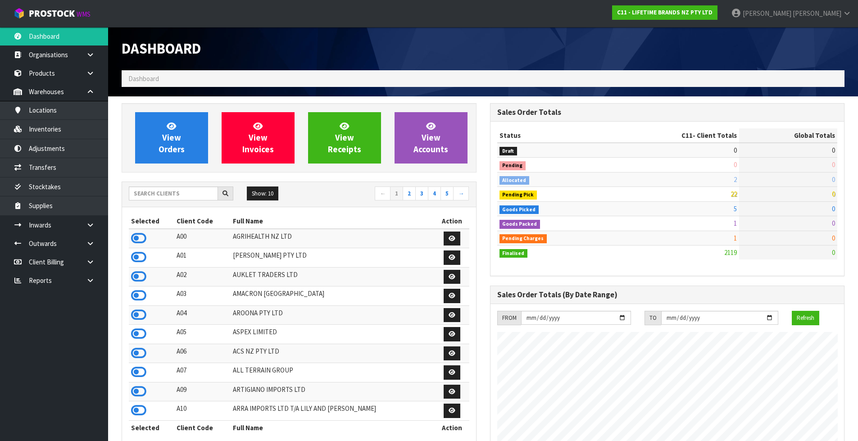
scroll to position [682, 368]
click at [191, 196] on input "text" at bounding box center [173, 193] width 89 height 14
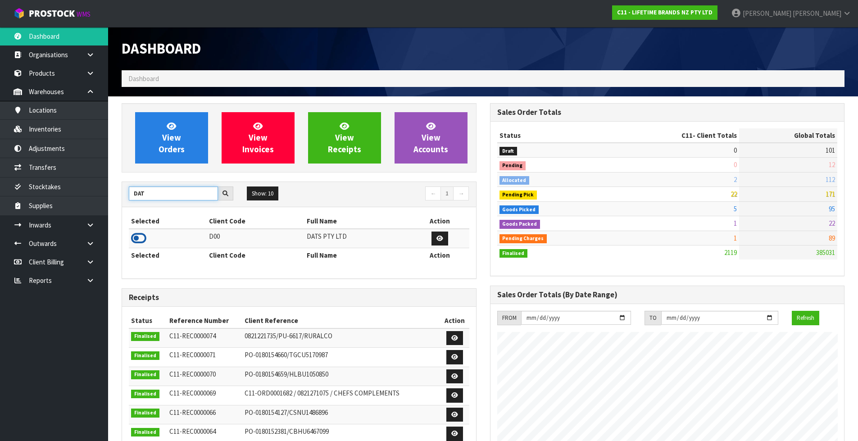
type input "DAT"
click at [141, 237] on icon at bounding box center [138, 238] width 15 height 14
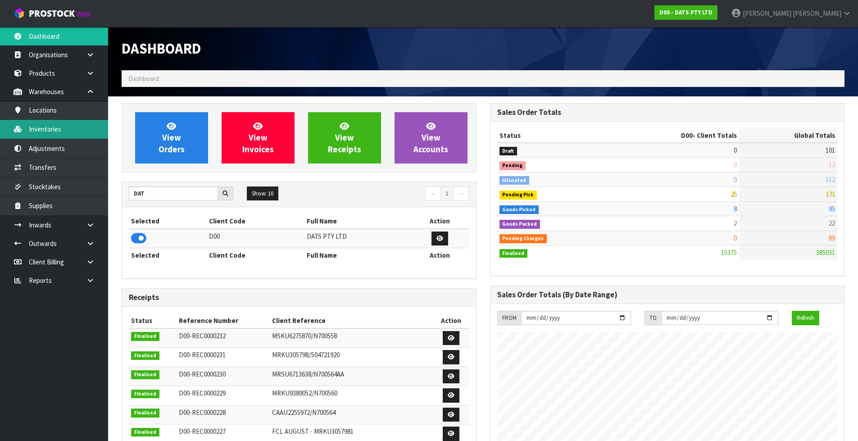
click at [66, 136] on link "Inventories" at bounding box center [54, 129] width 108 height 18
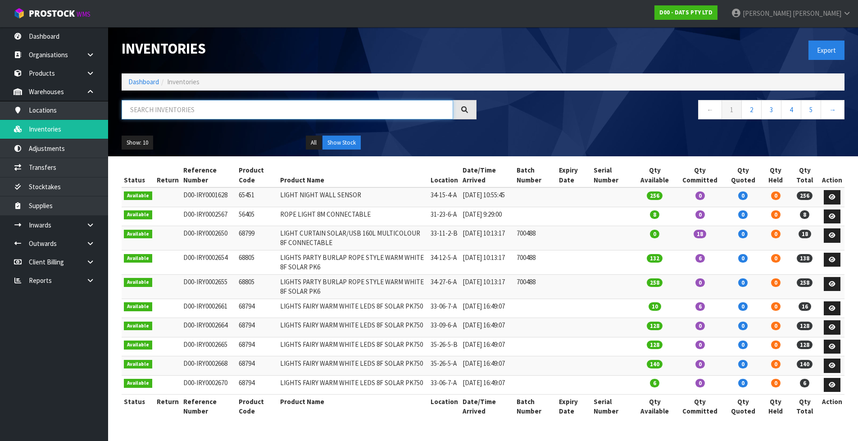
click at [206, 113] on input "text" at bounding box center [287, 109] width 331 height 19
paste input "62934"
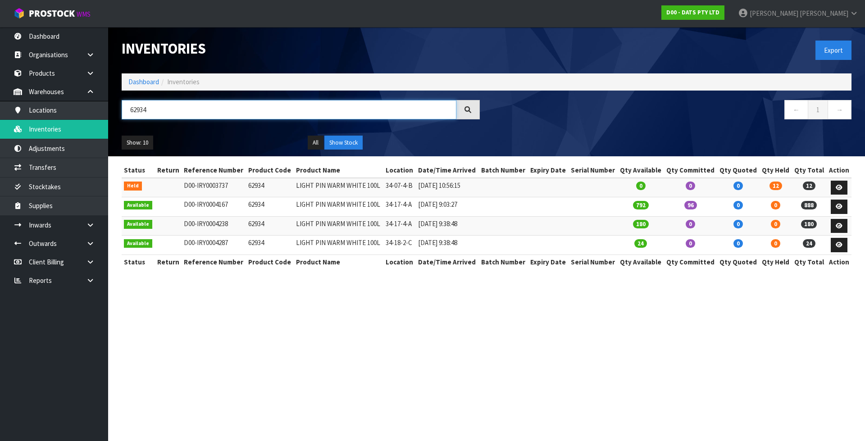
type input "62934"
click at [252, 185] on td "62934" at bounding box center [270, 187] width 48 height 19
copy td "62934"
click at [49, 171] on link "Transfers" at bounding box center [54, 167] width 108 height 18
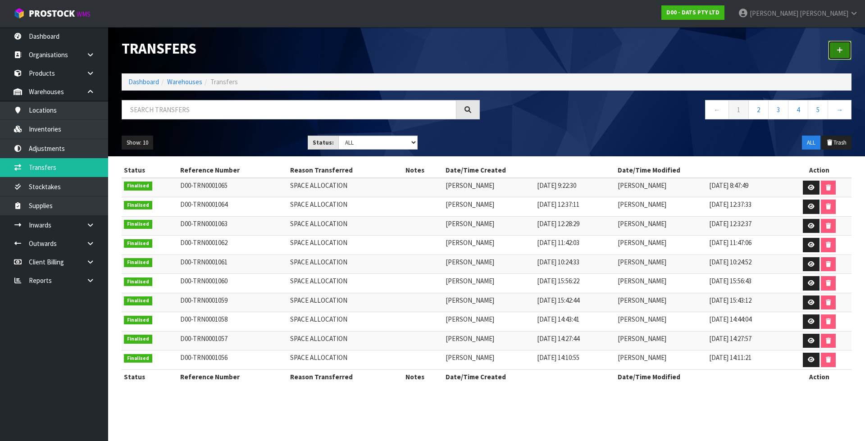
click at [840, 50] on icon at bounding box center [839, 50] width 6 height 7
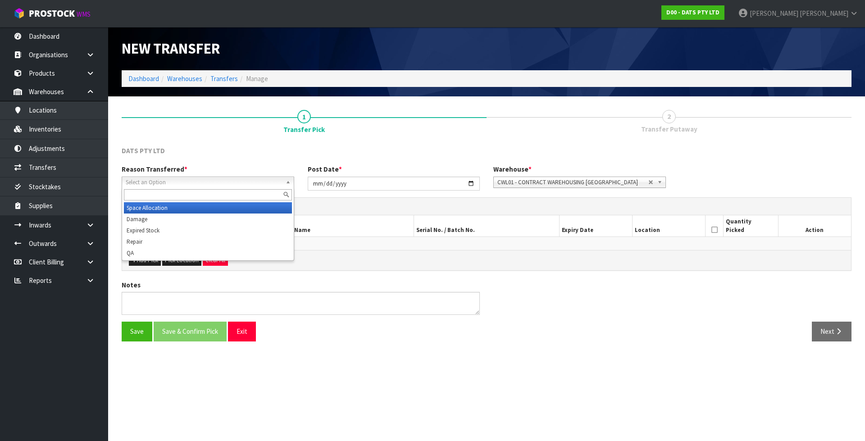
click at [188, 183] on span "Select an Option" at bounding box center [204, 182] width 156 height 11
click at [186, 207] on li "Space Allocation" at bounding box center [208, 207] width 168 height 11
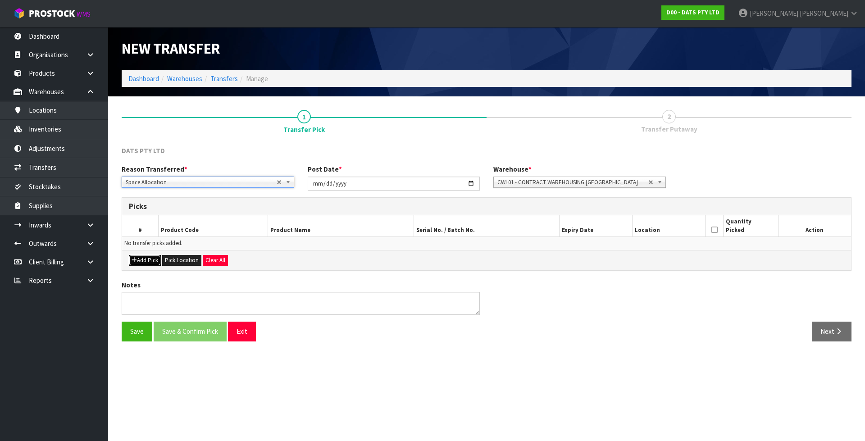
click at [156, 256] on button "Add Pick" at bounding box center [145, 260] width 32 height 11
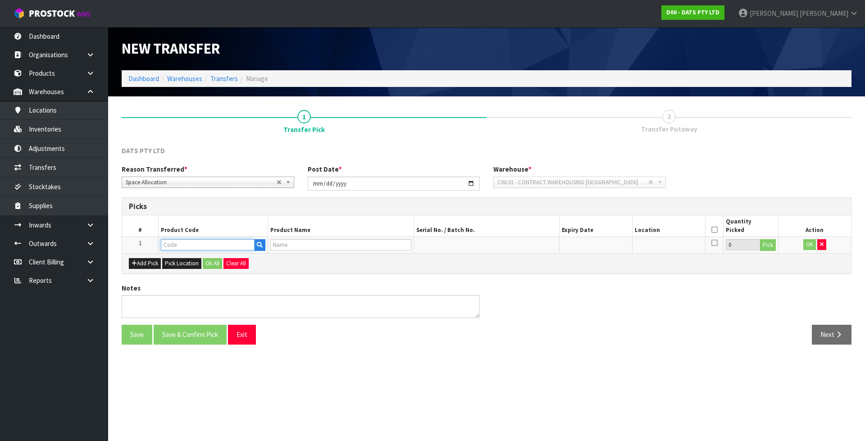
click at [204, 245] on input "text" at bounding box center [208, 244] width 94 height 11
paste input "62934"
type input "62934"
type input "LIGHT PIN WARM WHITE 100L"
type input "62934"
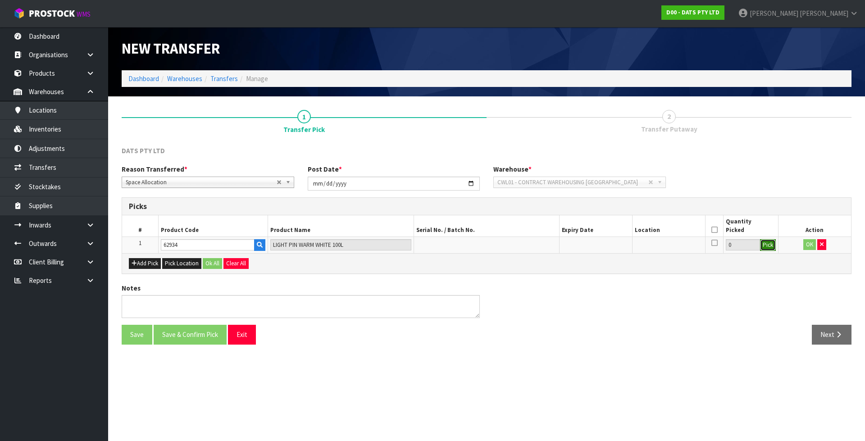
click at [771, 247] on button "Pick" at bounding box center [768, 245] width 16 height 12
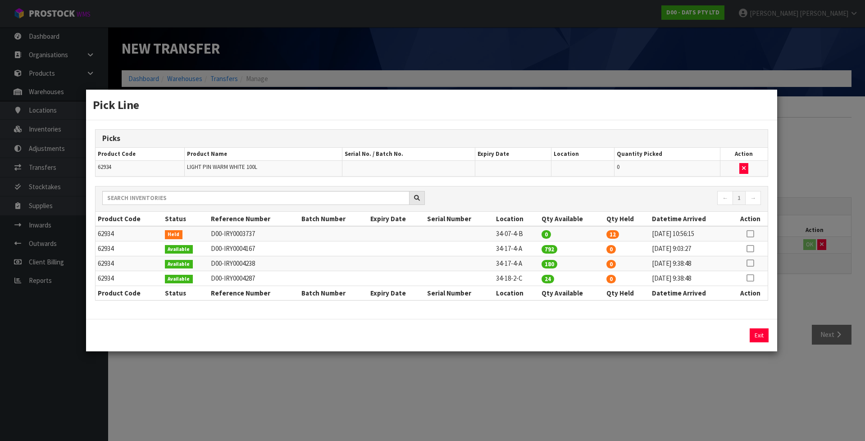
click at [754, 232] on td at bounding box center [749, 233] width 35 height 15
click at [749, 234] on icon at bounding box center [749, 234] width 7 height 0
click at [729, 338] on button "Assign Pick" at bounding box center [728, 335] width 37 height 14
type input "12"
click at [506, 247] on td "34-17-4-A" at bounding box center [515, 248] width 45 height 15
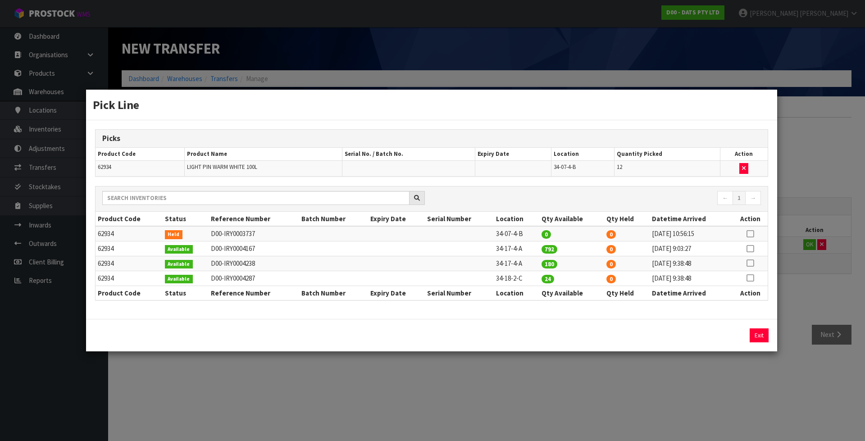
click at [506, 247] on td "34-17-4-A" at bounding box center [515, 248] width 45 height 15
copy tr "34-17-4-A"
click at [557, 402] on div "Pick Line Picks Product Code Product Name Serial No. / Batch No. Expiry Date Lo…" at bounding box center [432, 220] width 865 height 441
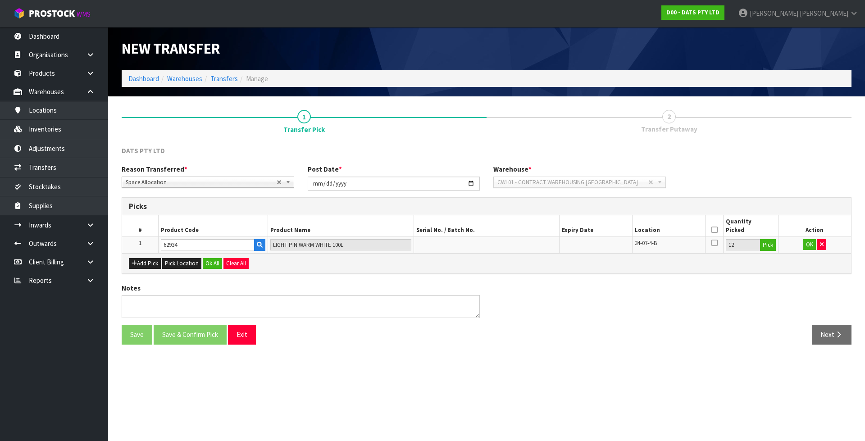
click at [716, 230] on icon at bounding box center [714, 230] width 6 height 0
click at [807, 248] on button "OK" at bounding box center [809, 244] width 13 height 11
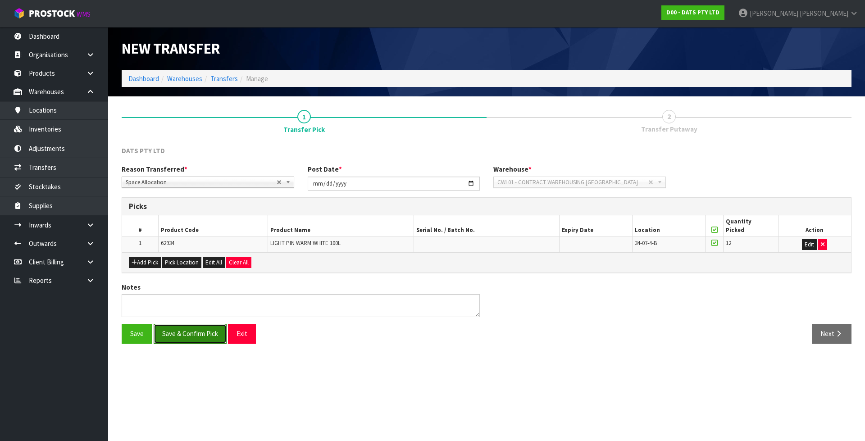
click at [208, 332] on button "Save & Confirm Pick" at bounding box center [190, 333] width 73 height 19
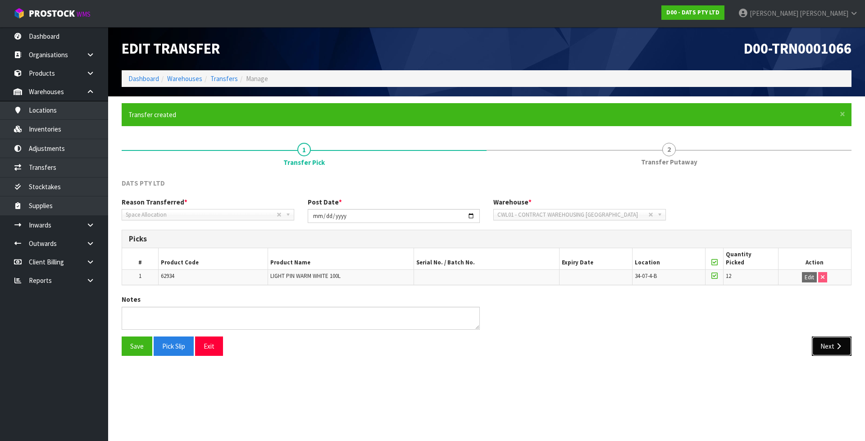
click at [828, 353] on button "Next" at bounding box center [831, 345] width 40 height 19
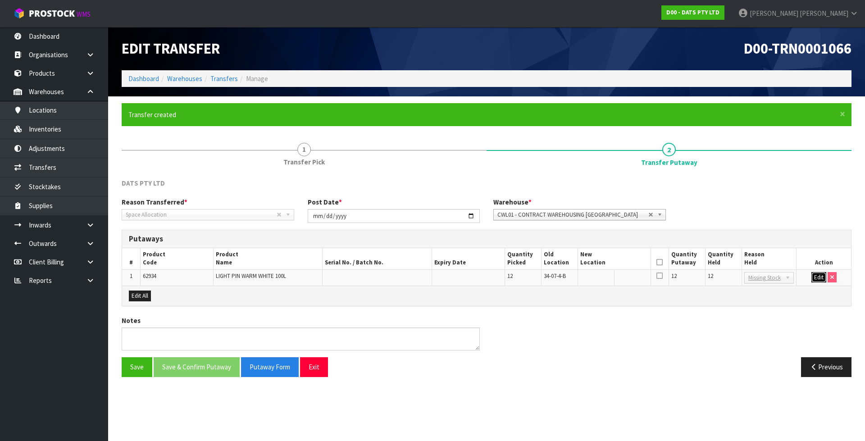
click at [814, 278] on button "Edit" at bounding box center [818, 277] width 15 height 11
click at [597, 279] on input "text" at bounding box center [608, 277] width 57 height 11
paste input "34-17-4-A"
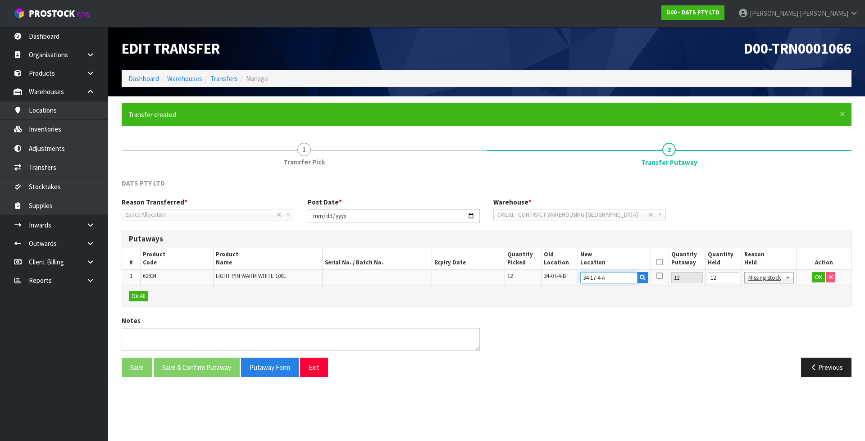
type input "34-17-4-A"
drag, startPoint x: 723, startPoint y: 275, endPoint x: 677, endPoint y: 278, distance: 45.6
click at [677, 278] on tr "1 62934 LIGHT PIN WARM WHITE 100L 12 34-07-4-B 34-17-4-A 12 12 Bang BAU Bulk Go…" at bounding box center [486, 277] width 729 height 16
type input "0"
click at [817, 281] on button "OK" at bounding box center [818, 277] width 13 height 11
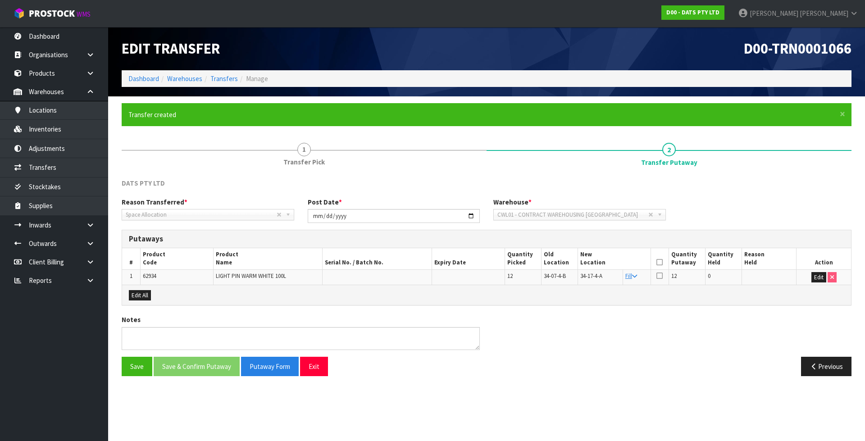
click at [660, 262] on icon at bounding box center [659, 262] width 6 height 0
click at [185, 370] on button "Save & Confirm Putaway" at bounding box center [197, 366] width 86 height 19
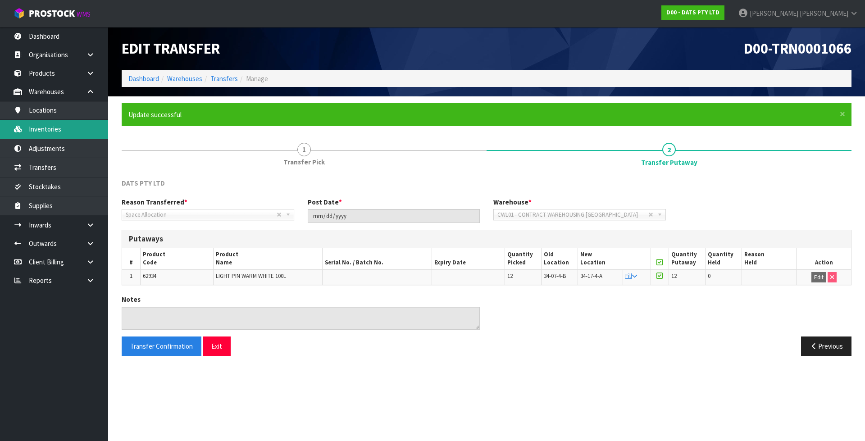
click at [64, 130] on link "Inventories" at bounding box center [54, 129] width 108 height 18
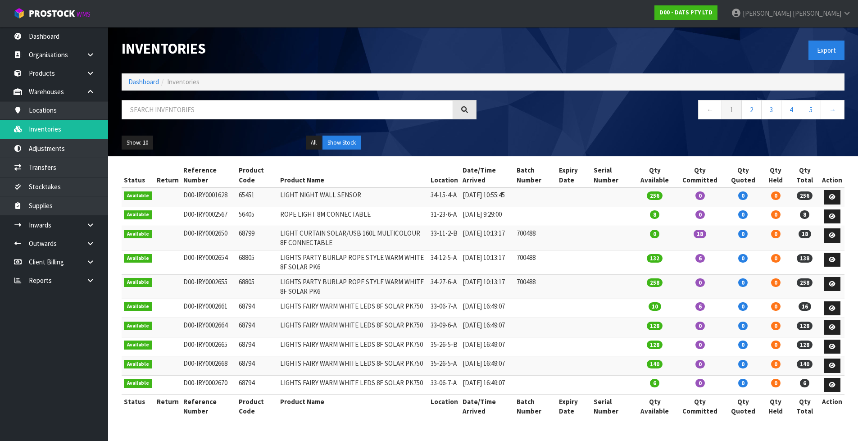
click at [215, 127] on div "← 1 2 3 4 5 →" at bounding box center [483, 114] width 736 height 29
click at [212, 115] on input "text" at bounding box center [287, 109] width 331 height 19
paste input "67164"
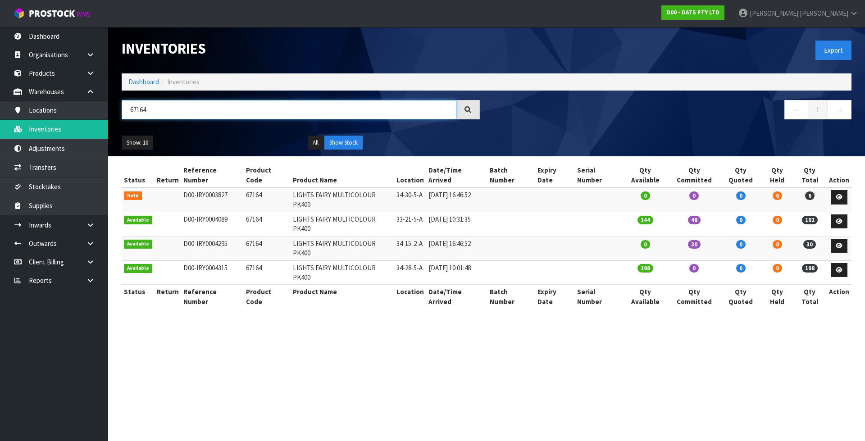
click at [155, 116] on input "67164" at bounding box center [289, 109] width 335 height 19
paste input "4858"
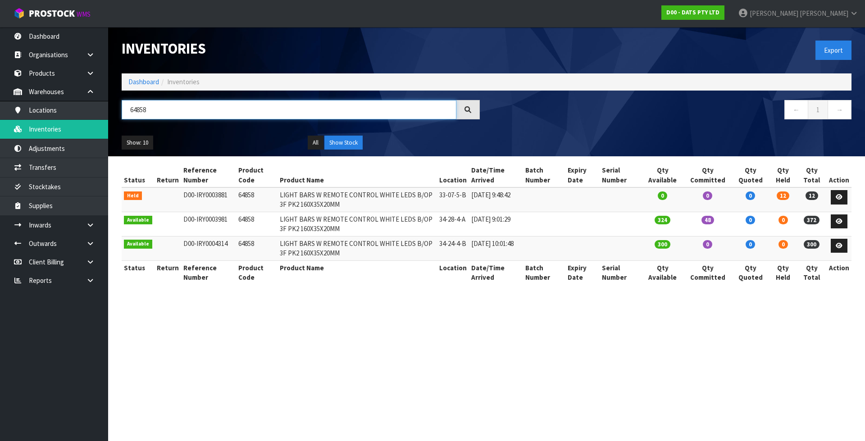
type input "64858"
click at [244, 196] on td "64858" at bounding box center [256, 199] width 41 height 24
copy td "64858"
click at [98, 163] on link "Transfers" at bounding box center [54, 167] width 108 height 18
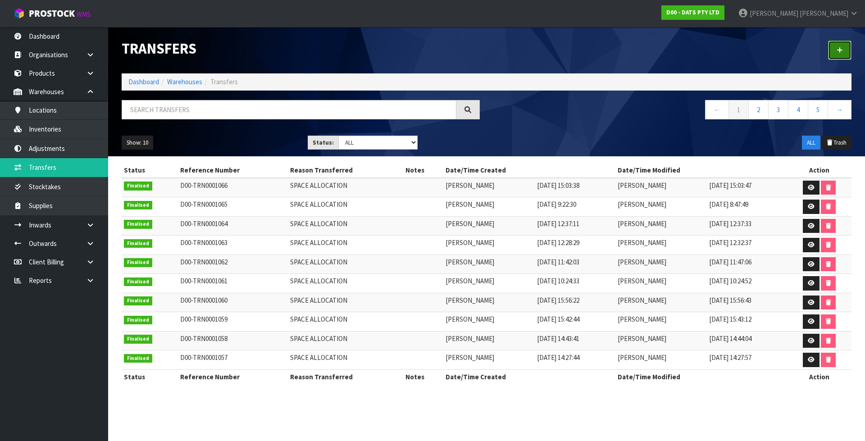
click at [841, 50] on icon at bounding box center [839, 50] width 6 height 7
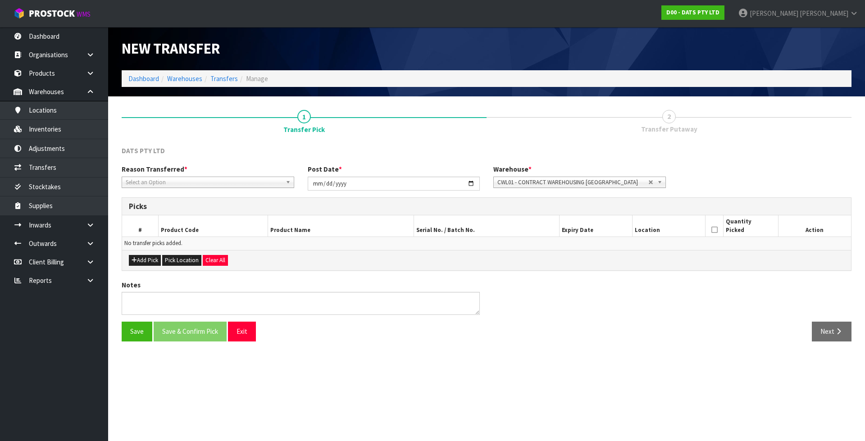
click at [254, 178] on span "Select an Option" at bounding box center [204, 182] width 156 height 11
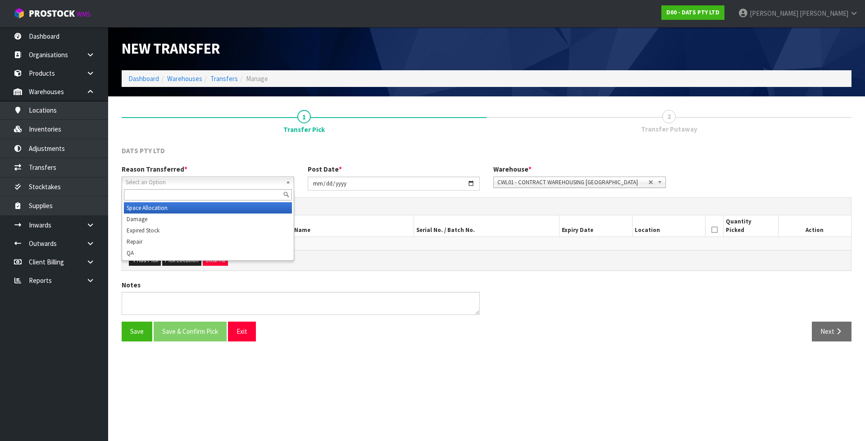
click at [256, 209] on li "Space Allocation" at bounding box center [208, 207] width 168 height 11
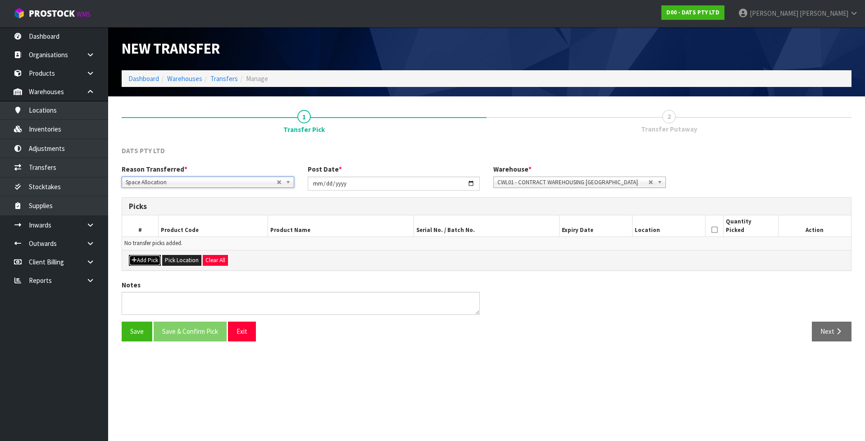
click at [136, 262] on icon "button" at bounding box center [133, 260] width 5 height 6
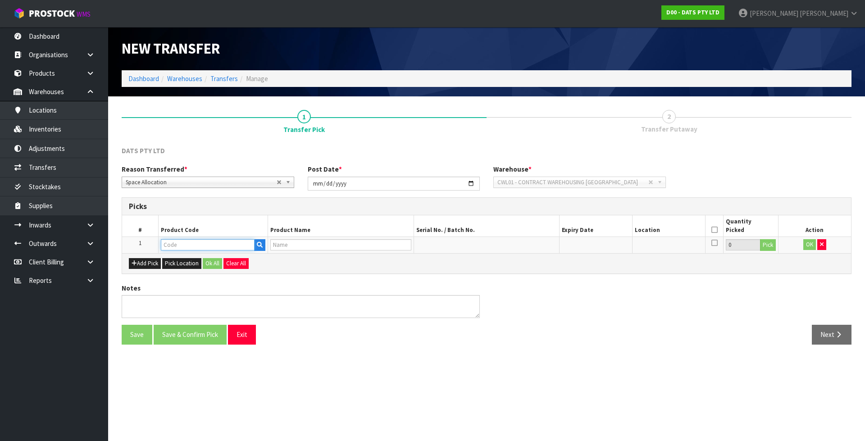
click at [190, 246] on input "text" at bounding box center [208, 244] width 94 height 11
paste input "64858"
type input "64858"
type input "LIGHT BARS W REMOTE CONTROL WHITE LEDS B/OP 3F PK2 160X35X20MM"
type input "64858"
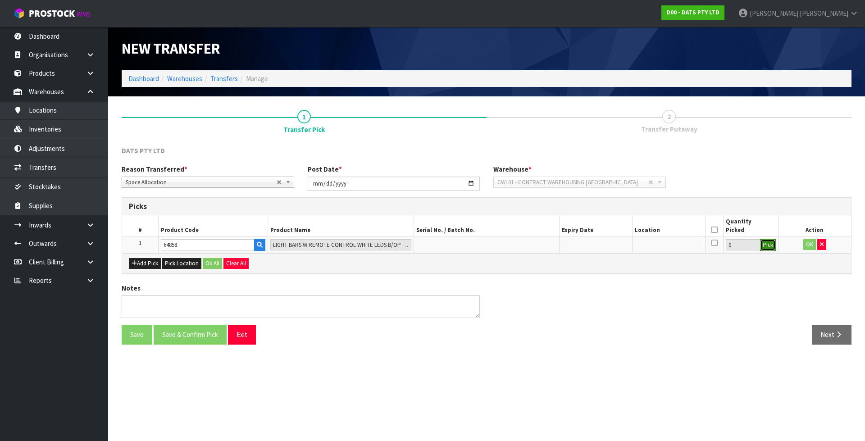
click at [761, 245] on button "Pick" at bounding box center [768, 245] width 16 height 12
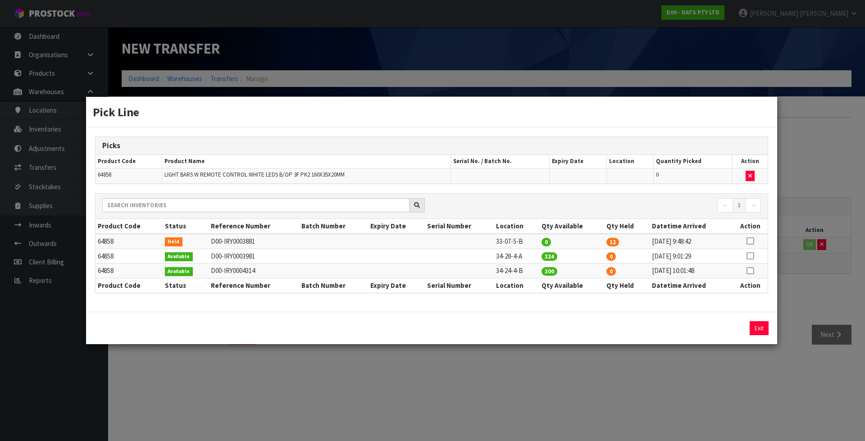
click at [752, 241] on icon at bounding box center [749, 241] width 7 height 0
click at [734, 326] on button "Assign Pick" at bounding box center [728, 328] width 37 height 14
type input "12"
click at [511, 269] on td "34-24-4-B" at bounding box center [515, 270] width 45 height 15
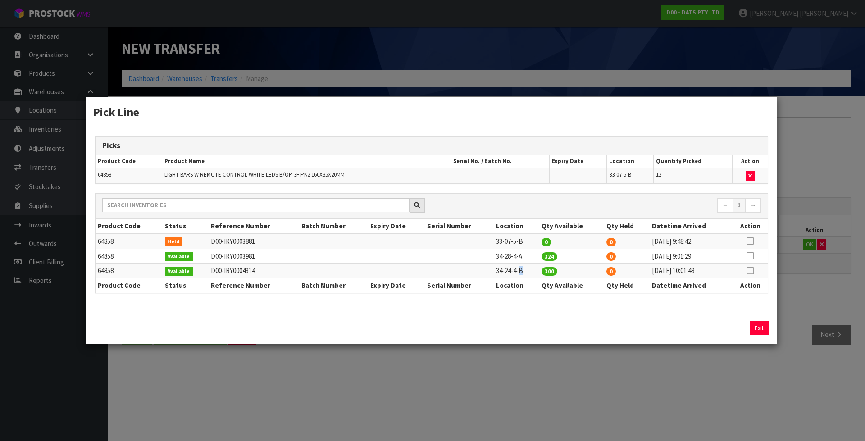
click at [511, 269] on td "34-24-4-B" at bounding box center [515, 270] width 45 height 15
copy tr "34-24-4-B"
click at [743, 366] on div "Pick Line Picks Product Code Product Name Serial No. / Batch No. Expiry Date Lo…" at bounding box center [432, 220] width 865 height 441
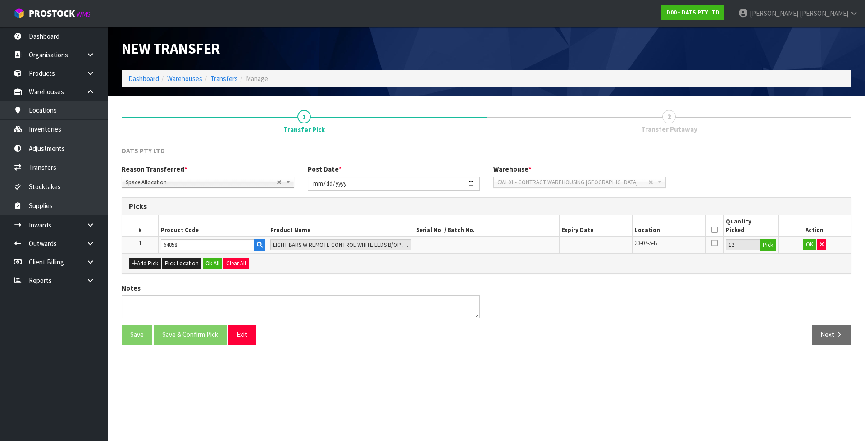
click at [714, 230] on icon at bounding box center [714, 230] width 6 height 0
click at [810, 244] on button "OK" at bounding box center [809, 244] width 13 height 11
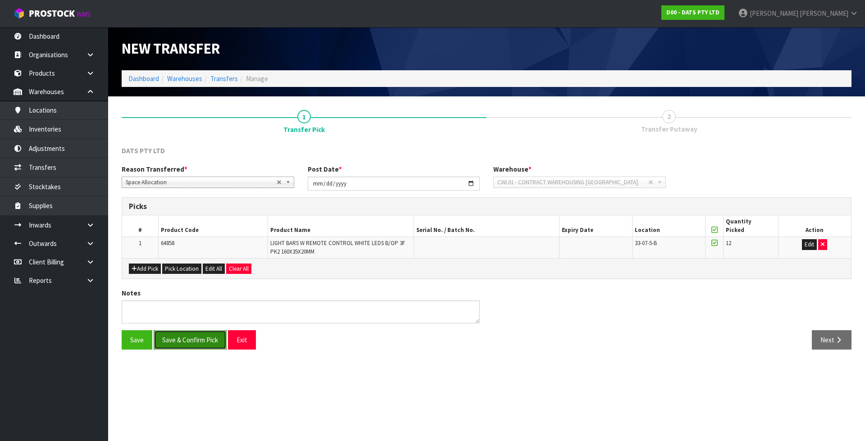
click at [208, 338] on button "Save & Confirm Pick" at bounding box center [190, 339] width 73 height 19
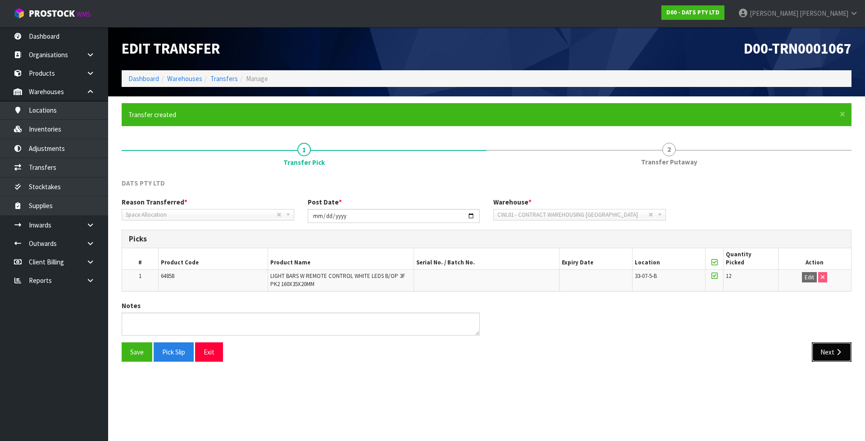
click at [836, 353] on icon "button" at bounding box center [838, 352] width 9 height 7
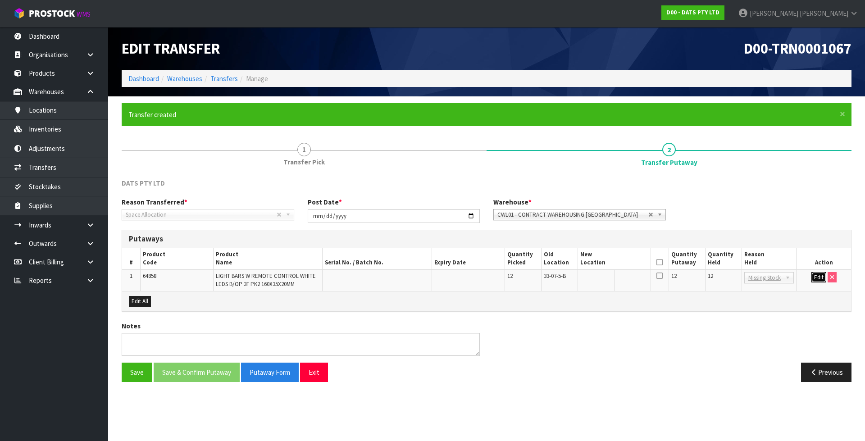
click at [818, 275] on button "Edit" at bounding box center [818, 277] width 15 height 11
click at [607, 279] on input "text" at bounding box center [608, 277] width 57 height 11
paste input "34-24-4-B"
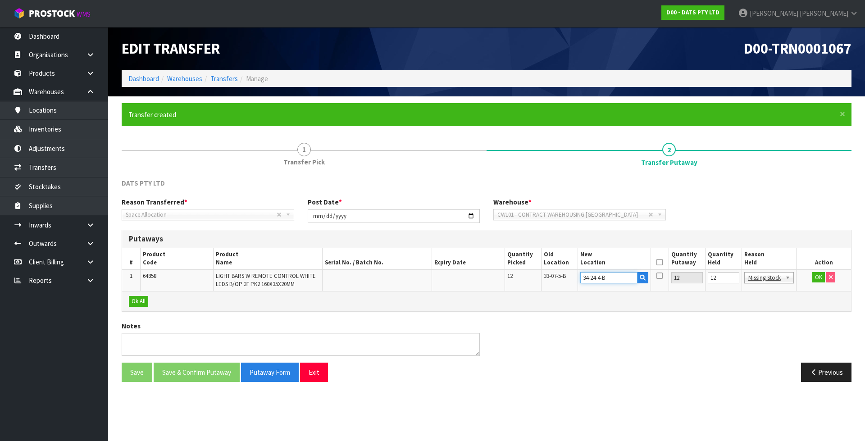
type input "34-24-4-B"
drag, startPoint x: 719, startPoint y: 278, endPoint x: 678, endPoint y: 282, distance: 41.2
click at [678, 282] on tr "1 64858 LIGHT BARS W REMOTE CONTROL WHITE LEDS B/OP 3F PK2 160X35X20MM 12 33-07…" at bounding box center [486, 279] width 729 height 21
type input "0"
click at [815, 276] on button "OK" at bounding box center [818, 277] width 13 height 11
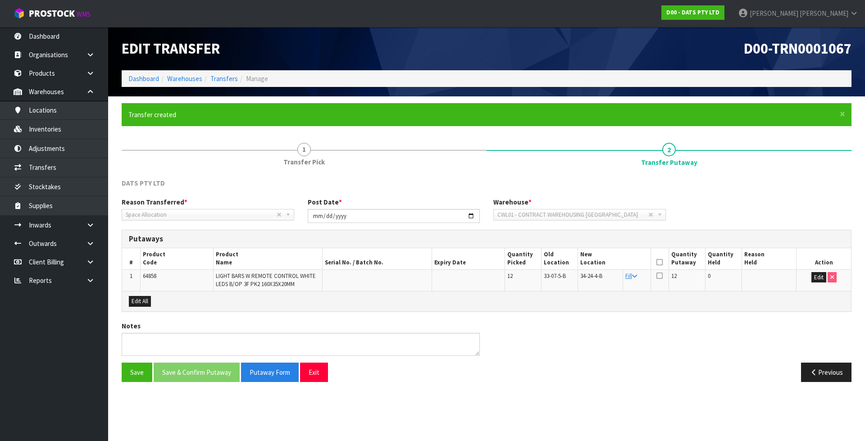
click at [661, 262] on icon at bounding box center [659, 262] width 6 height 0
click at [192, 380] on button "Save & Confirm Putaway" at bounding box center [197, 371] width 86 height 19
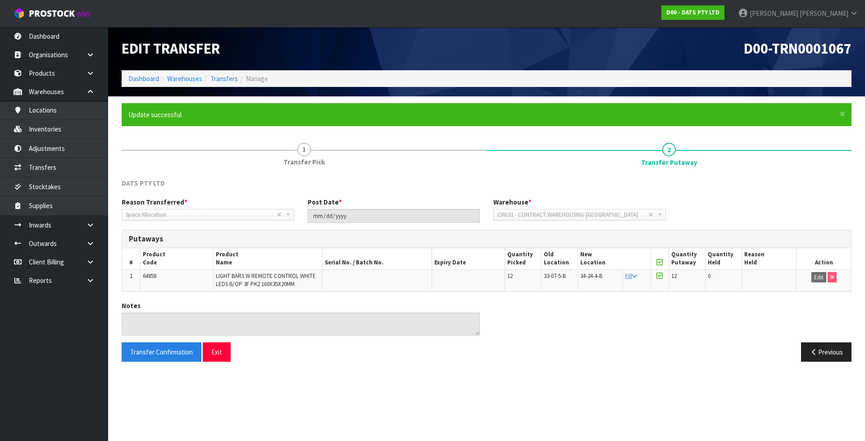
click at [175, 279] on td "64858" at bounding box center [176, 279] width 73 height 21
copy tr "64858"
click at [76, 134] on link "Inventories" at bounding box center [54, 129] width 108 height 18
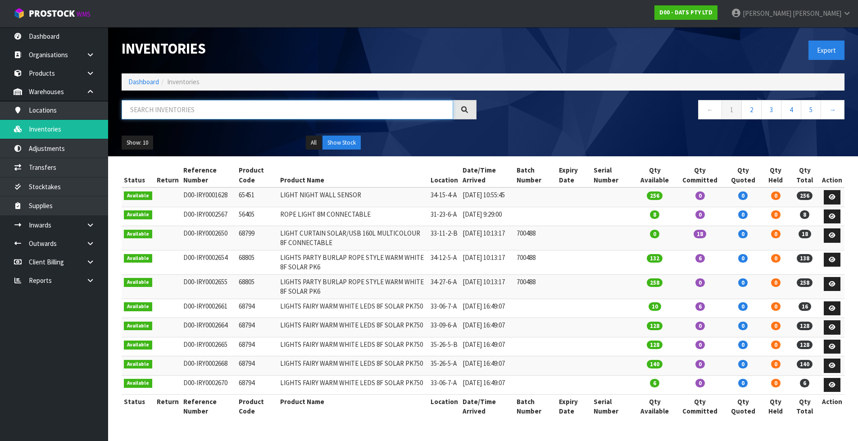
click at [228, 104] on input "text" at bounding box center [287, 109] width 331 height 19
paste input "64858"
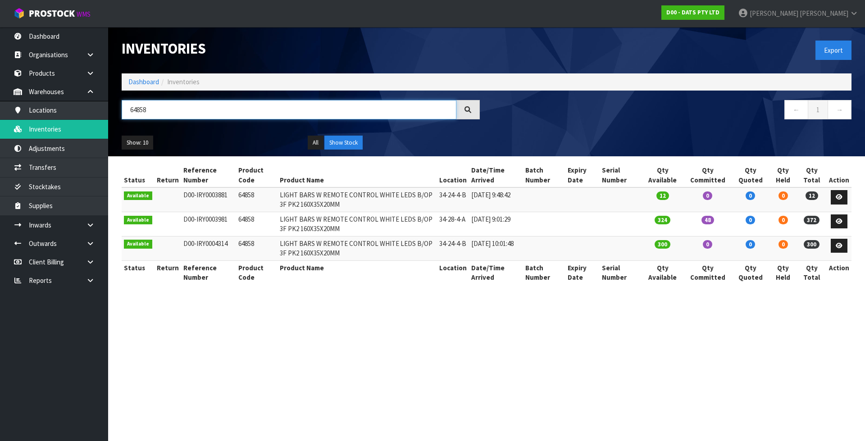
click at [153, 111] on input "64858" at bounding box center [289, 109] width 335 height 19
paste input "1662"
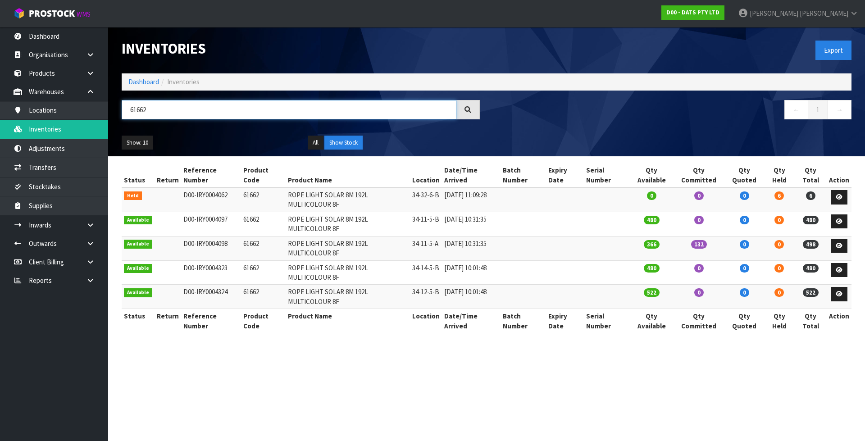
type input "61662"
click at [248, 199] on td "61662" at bounding box center [263, 199] width 45 height 24
copy td "61662"
click at [81, 169] on link "Transfers" at bounding box center [54, 167] width 108 height 18
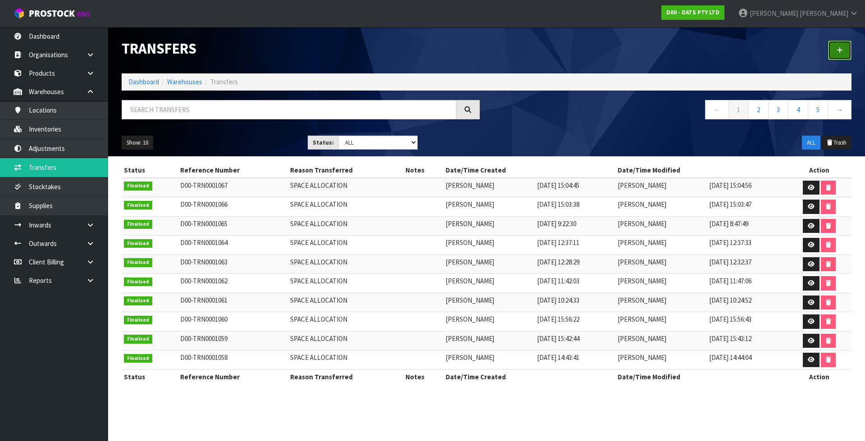
click at [842, 50] on link at bounding box center [839, 50] width 23 height 19
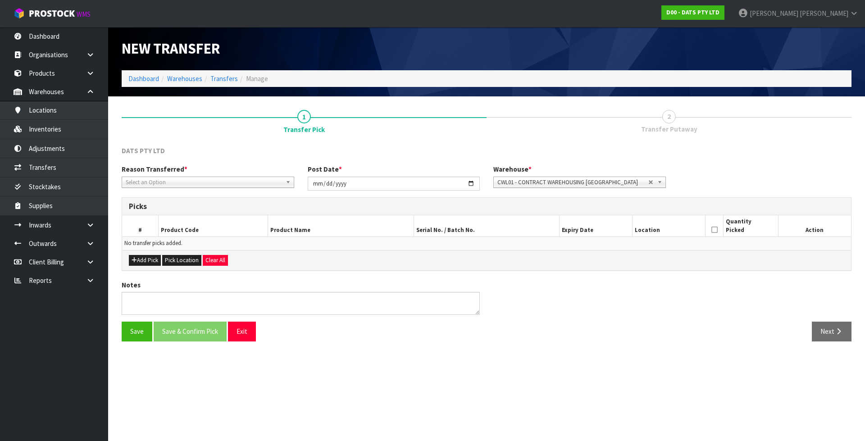
click at [259, 181] on span "Select an Option" at bounding box center [204, 182] width 156 height 11
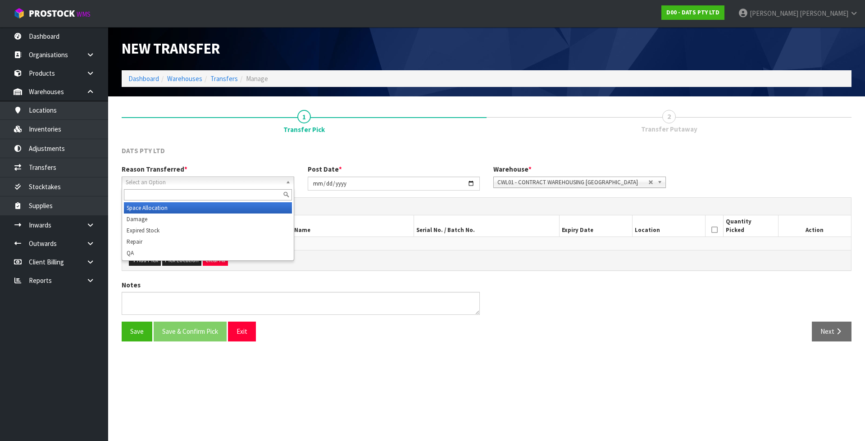
click at [238, 207] on li "Space Allocation" at bounding box center [208, 207] width 168 height 11
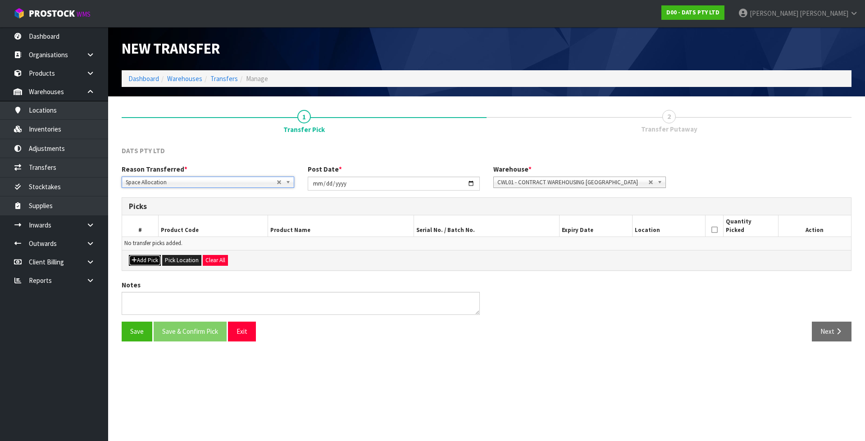
click at [150, 264] on button "Add Pick" at bounding box center [145, 260] width 32 height 11
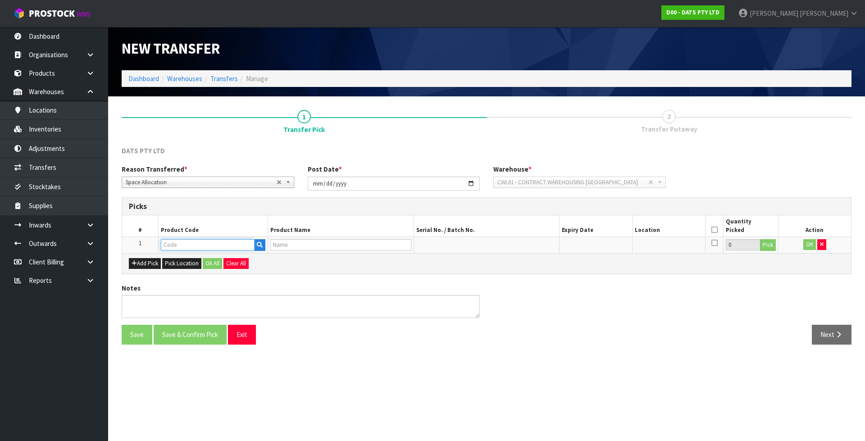
click at [213, 246] on input "text" at bounding box center [208, 244] width 94 height 11
paste input "61662"
type input "61662"
type input "ROPE LIGHT SOLAR 8M 192L MULTICOLOUR 8F"
type input "61662"
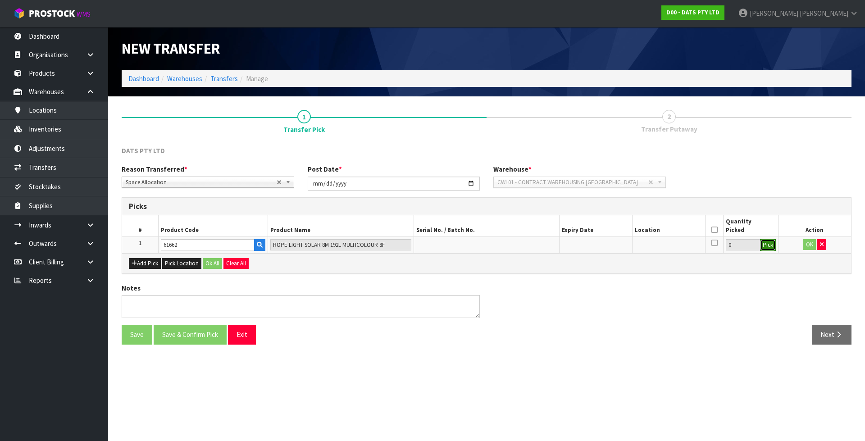
click at [774, 247] on button "Pick" at bounding box center [768, 245] width 16 height 12
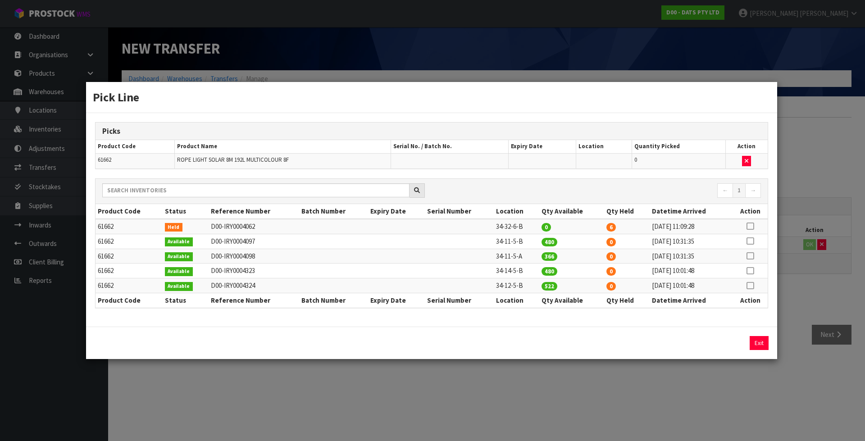
drag, startPoint x: 747, startPoint y: 224, endPoint x: 745, endPoint y: 239, distance: 15.0
click at [748, 226] on icon at bounding box center [749, 226] width 7 height 0
click at [727, 344] on button "Assign Pick" at bounding box center [728, 343] width 37 height 14
type input "6"
click at [499, 289] on td "34-12-5-B" at bounding box center [515, 285] width 45 height 15
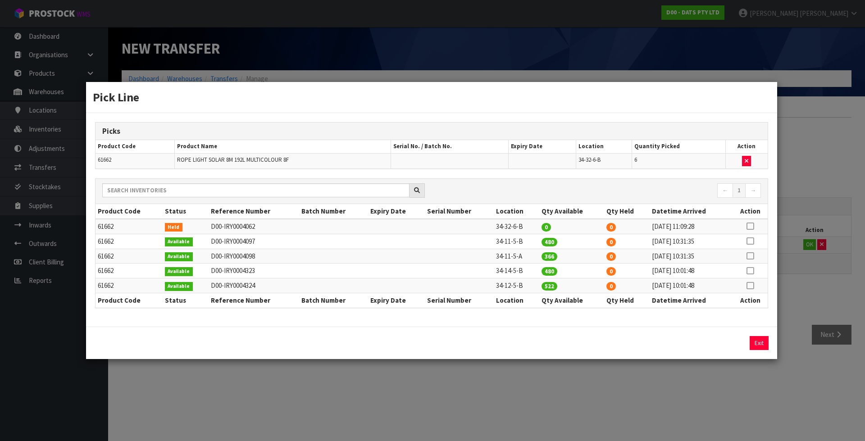
click at [499, 289] on td "34-12-5-B" at bounding box center [515, 285] width 45 height 15
copy tr "34-12-5-B"
click at [841, 290] on div "Pick Line Picks Product Code Product Name Serial No. / Batch No. Expiry Date Lo…" at bounding box center [432, 220] width 865 height 441
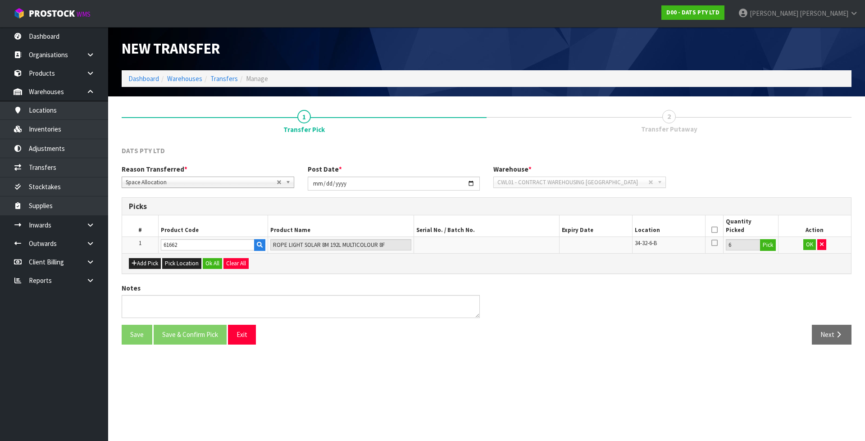
click at [711, 230] on icon at bounding box center [714, 230] width 6 height 0
click at [812, 243] on button "OK" at bounding box center [809, 244] width 13 height 11
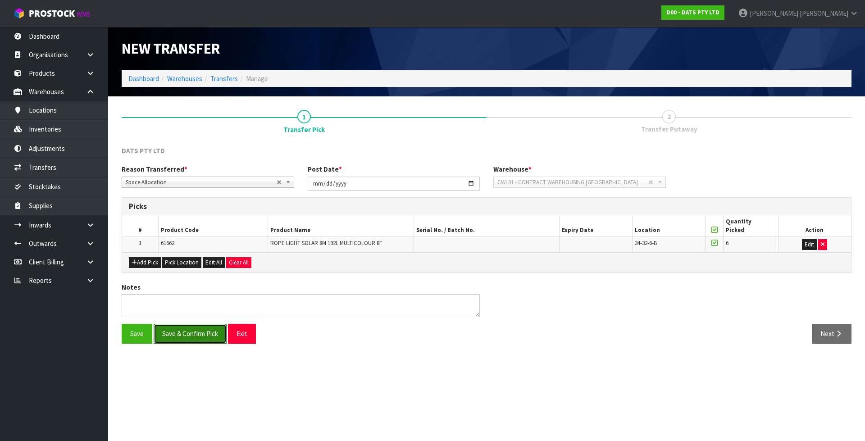
click at [195, 335] on button "Save & Confirm Pick" at bounding box center [190, 333] width 73 height 19
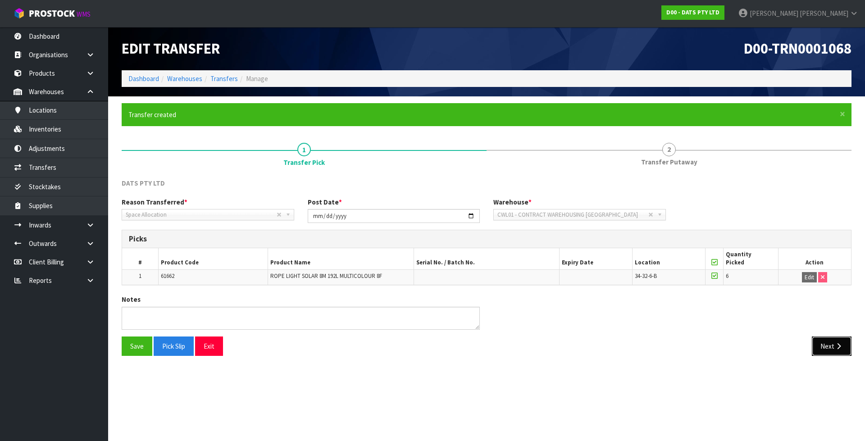
click at [819, 345] on button "Next" at bounding box center [831, 345] width 40 height 19
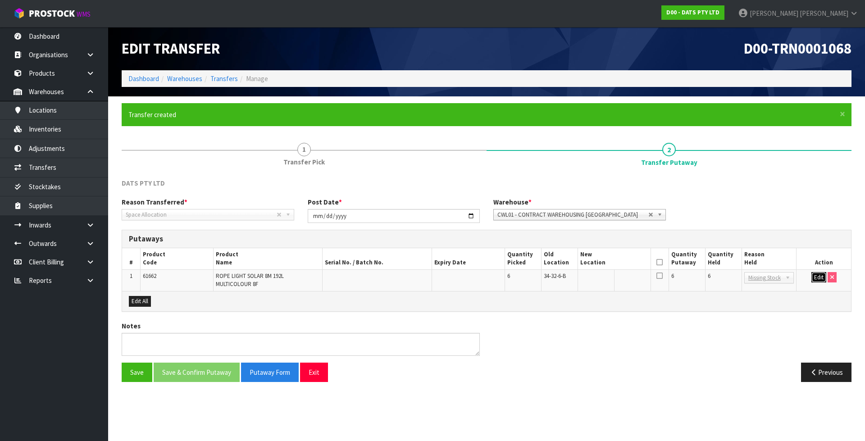
click at [819, 279] on button "Edit" at bounding box center [818, 277] width 15 height 11
click at [605, 278] on input "text" at bounding box center [608, 277] width 57 height 11
paste input "34-12-5-B"
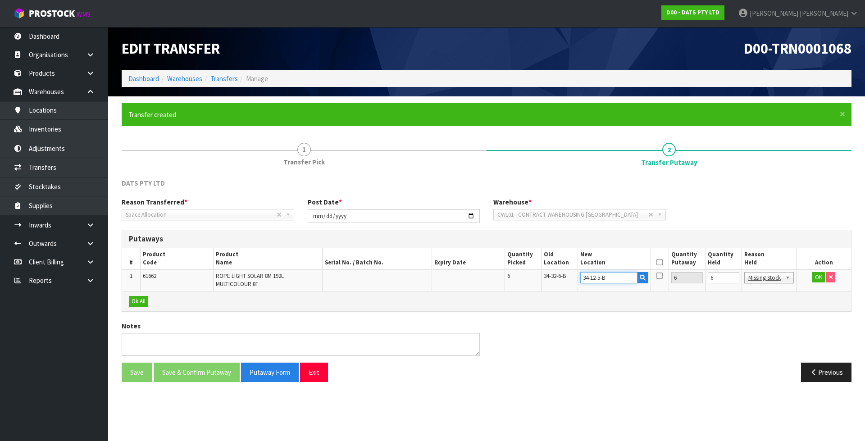
type input "34-12-5-B"
click at [724, 276] on input "6" at bounding box center [723, 277] width 32 height 11
type input "0"
click at [657, 262] on icon at bounding box center [659, 262] width 6 height 0
click at [815, 276] on button "OK" at bounding box center [818, 277] width 13 height 11
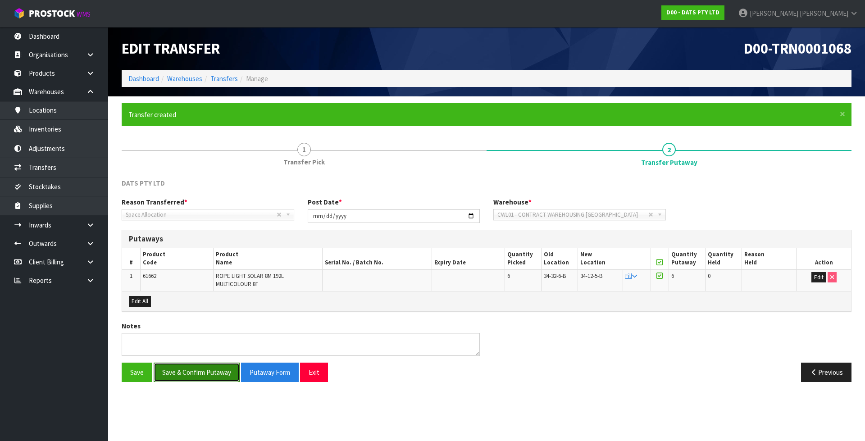
click at [200, 380] on button "Save & Confirm Putaway" at bounding box center [197, 371] width 86 height 19
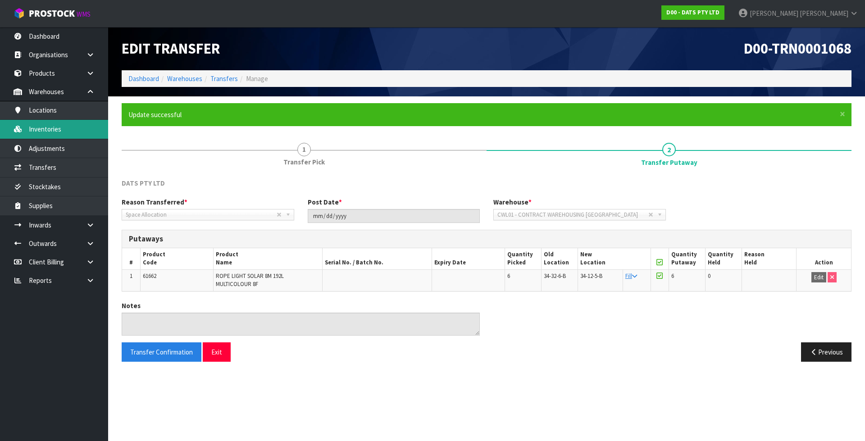
click at [50, 122] on link "Inventories" at bounding box center [54, 129] width 108 height 18
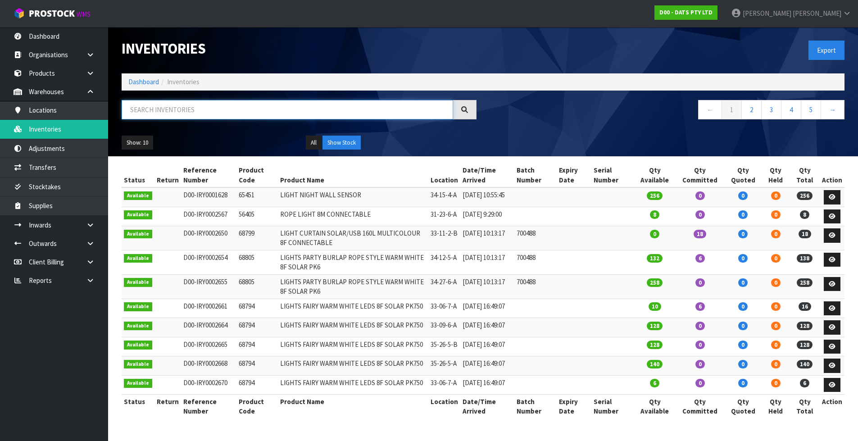
click at [229, 113] on input "text" at bounding box center [287, 109] width 331 height 19
paste input "68232"
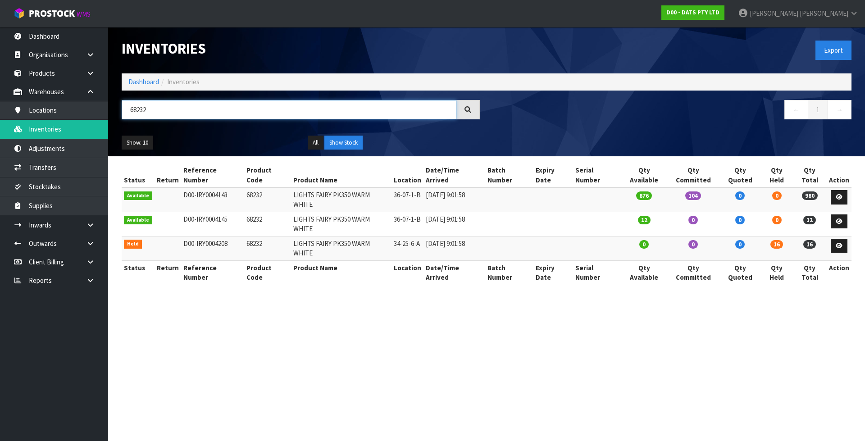
click at [169, 104] on input "68232" at bounding box center [289, 109] width 335 height 19
paste input "1665"
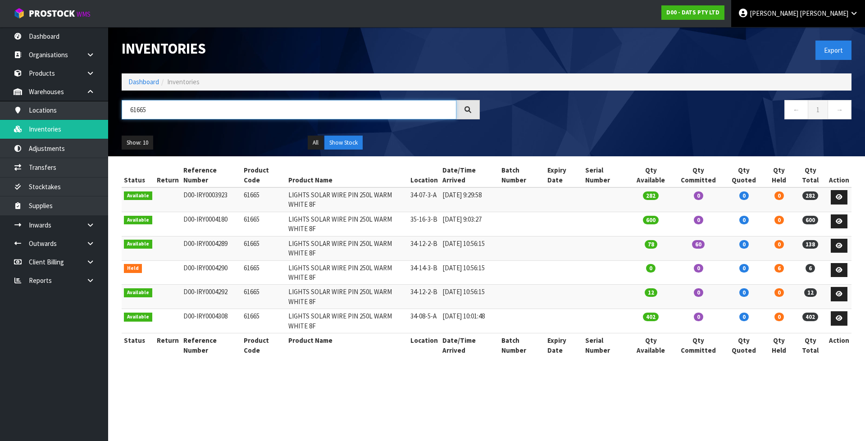
type input "61665"
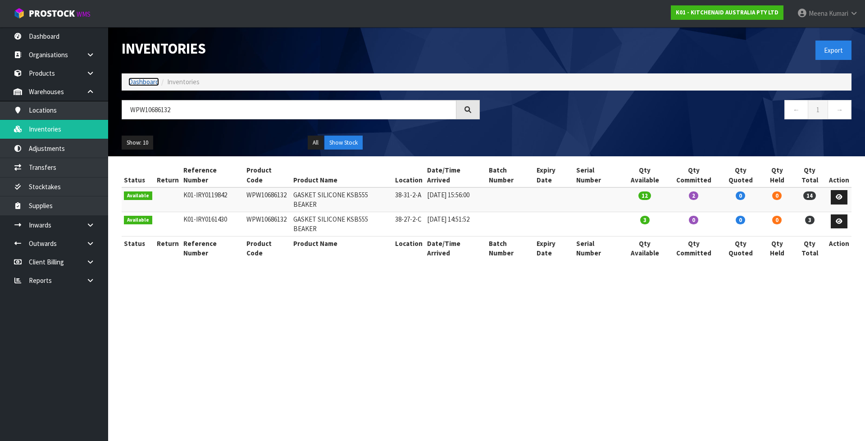
click at [139, 83] on link "Dashboard" at bounding box center [143, 81] width 31 height 9
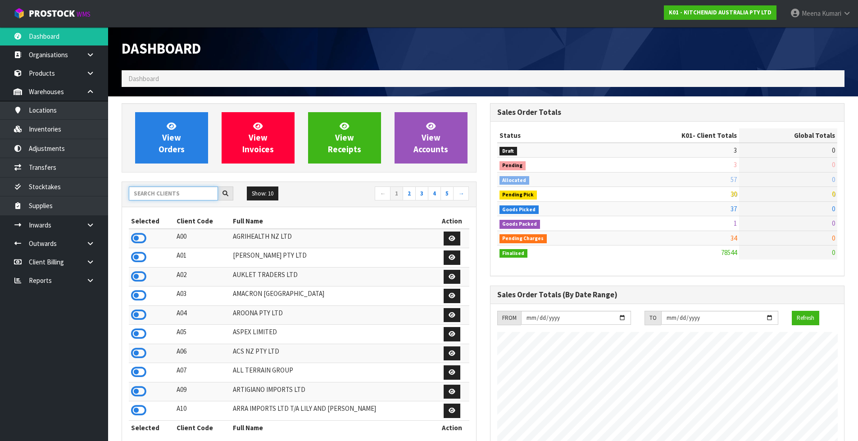
scroll to position [561, 368]
click at [165, 192] on input "text" at bounding box center [173, 193] width 89 height 14
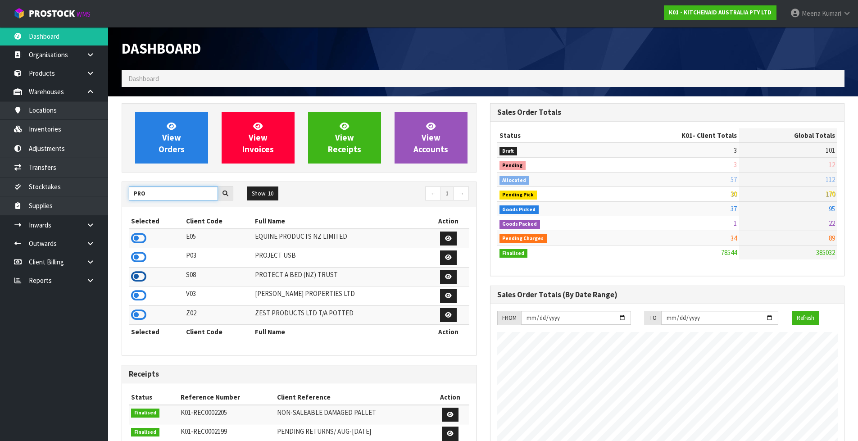
type input "PRO"
click at [145, 276] on icon at bounding box center [138, 277] width 15 height 14
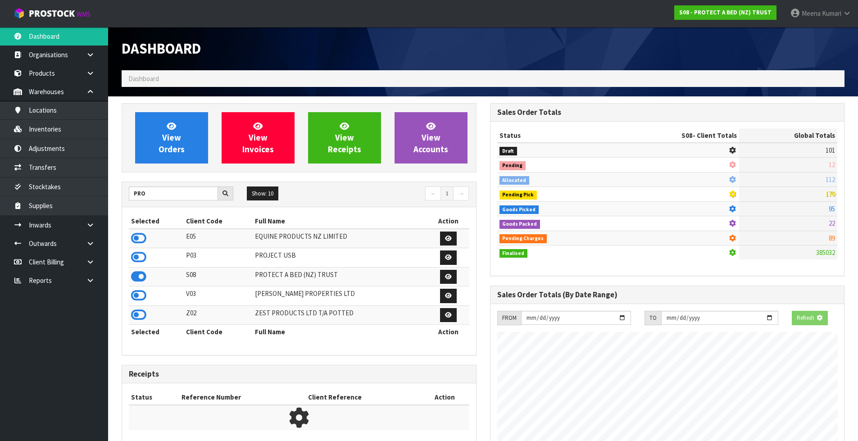
scroll to position [449709, 449902]
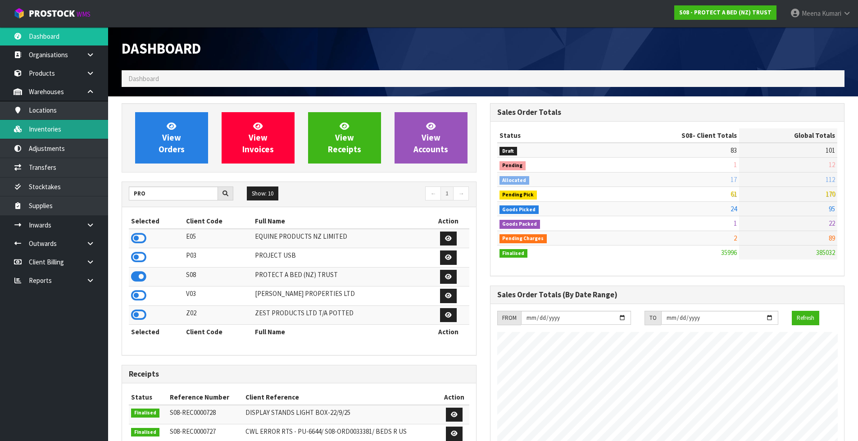
click at [96, 127] on link "Inventories" at bounding box center [54, 129] width 108 height 18
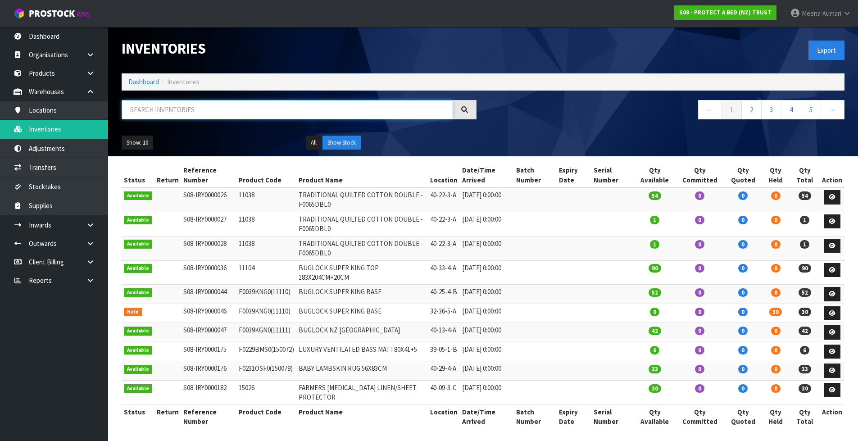
click at [261, 110] on input "text" at bounding box center [287, 109] width 331 height 19
paste input "F0091KGN0"
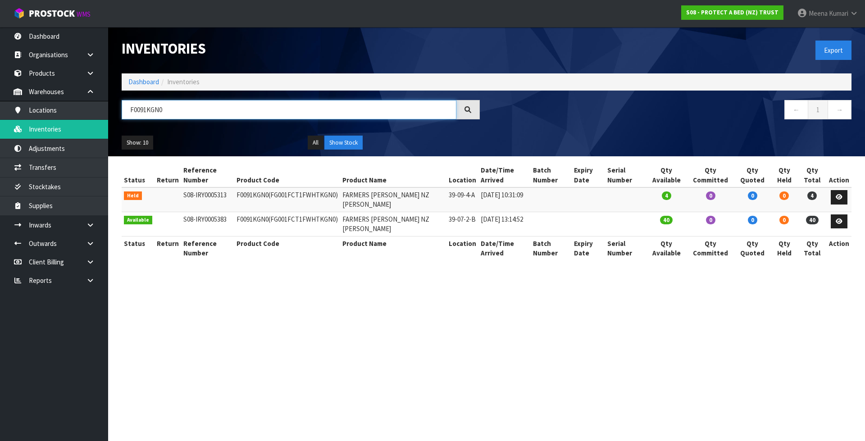
click at [174, 113] on input "F0091KGN0" at bounding box center [289, 109] width 335 height 19
paste input "595SGL"
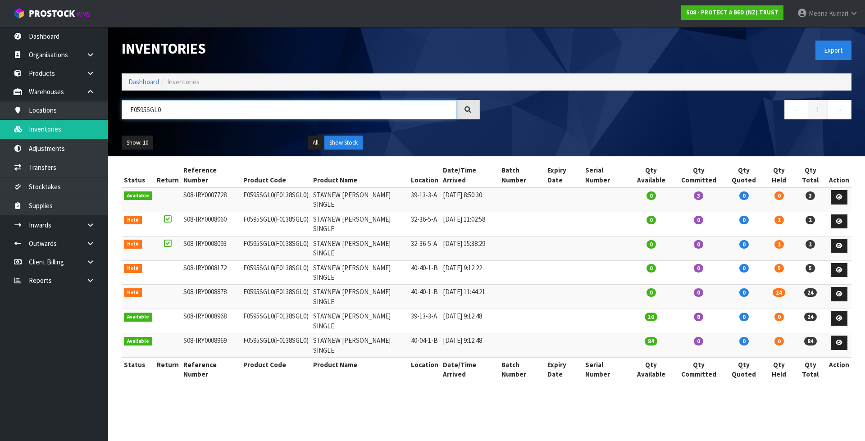
click at [180, 116] on input "F0595SGL0" at bounding box center [289, 109] width 335 height 19
paste input "2PPST"
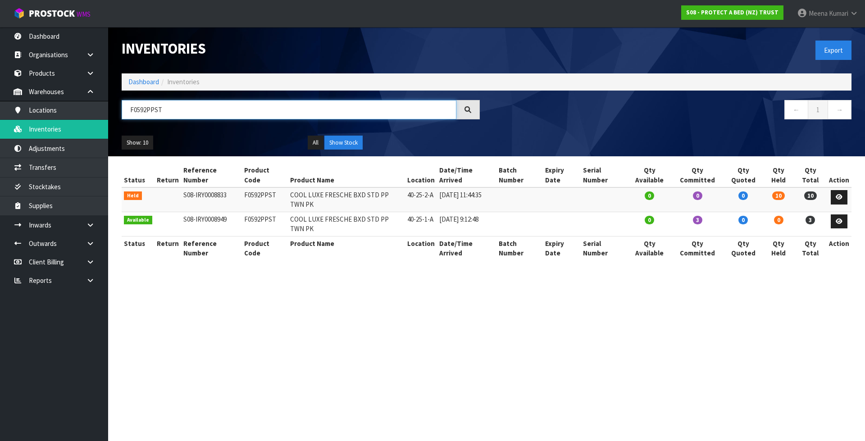
click at [184, 102] on input "F0592PPST" at bounding box center [289, 109] width 335 height 19
click at [184, 104] on input "F0592PPST" at bounding box center [289, 109] width 335 height 19
paste input "5SGL0"
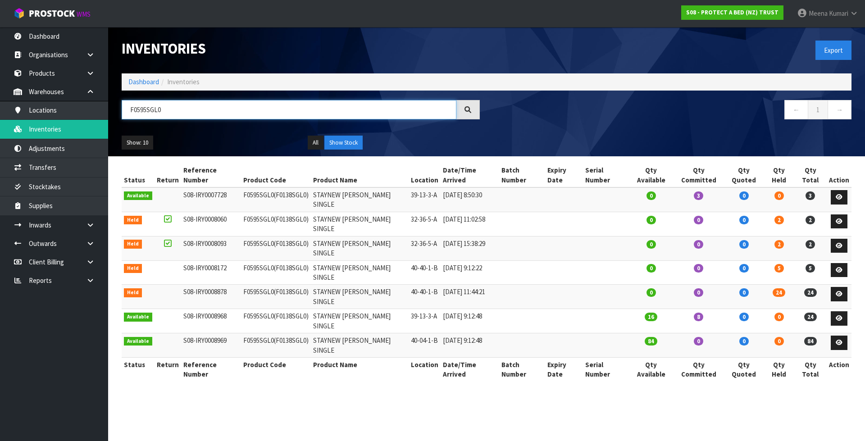
click at [176, 105] on input "F0595SGL0" at bounding box center [289, 109] width 335 height 19
click at [176, 106] on input "F0595SGL0" at bounding box center [289, 109] width 335 height 19
paste input "89KGN"
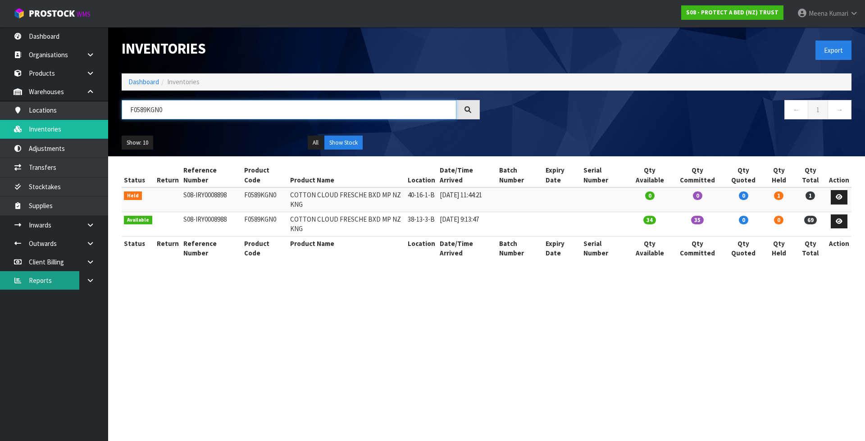
type input "F0589KGN0"
click at [131, 81] on link "Dashboard" at bounding box center [143, 81] width 31 height 9
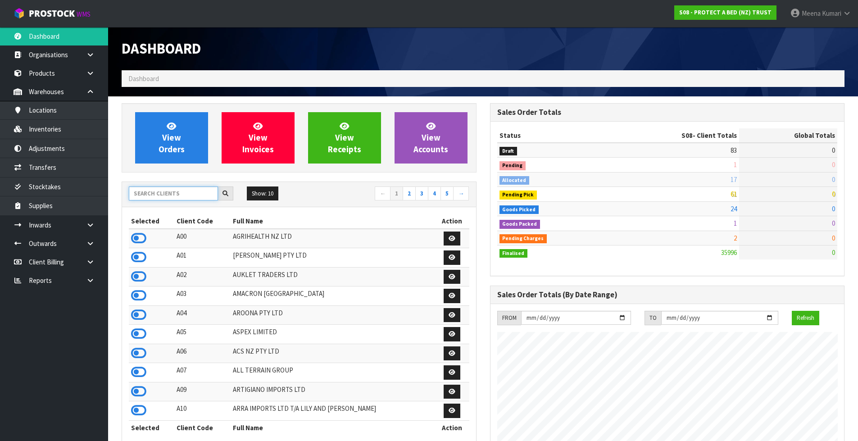
click at [185, 188] on input "text" at bounding box center [173, 193] width 89 height 14
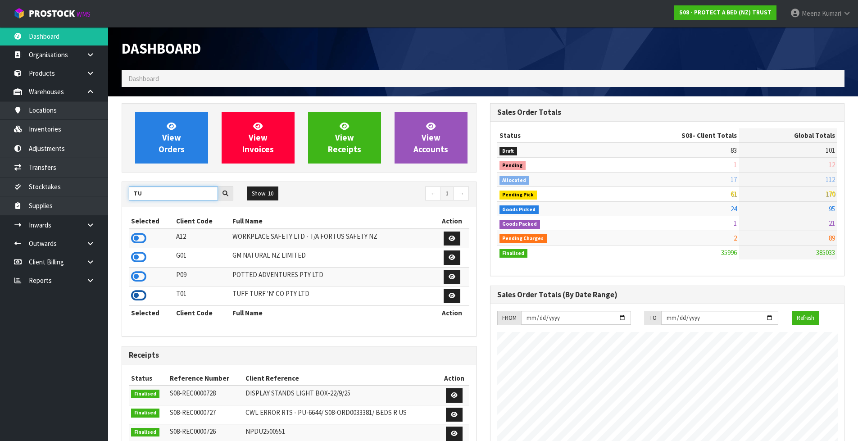
type input "TU"
click at [140, 294] on icon at bounding box center [138, 296] width 15 height 14
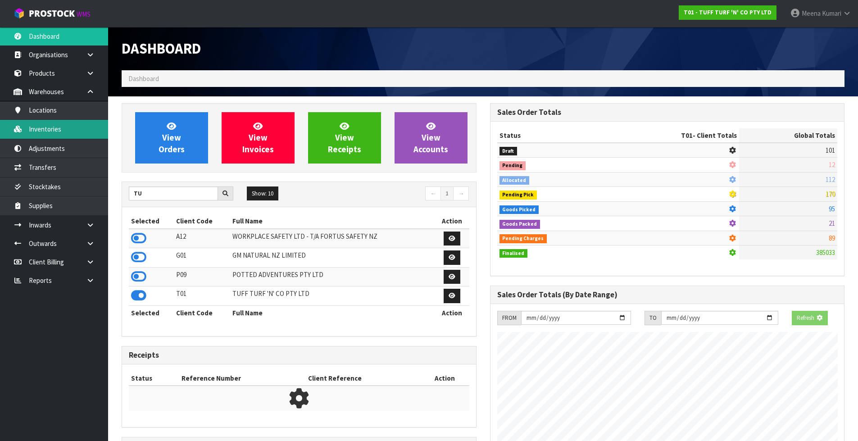
click at [74, 121] on link "Inventories" at bounding box center [54, 129] width 108 height 18
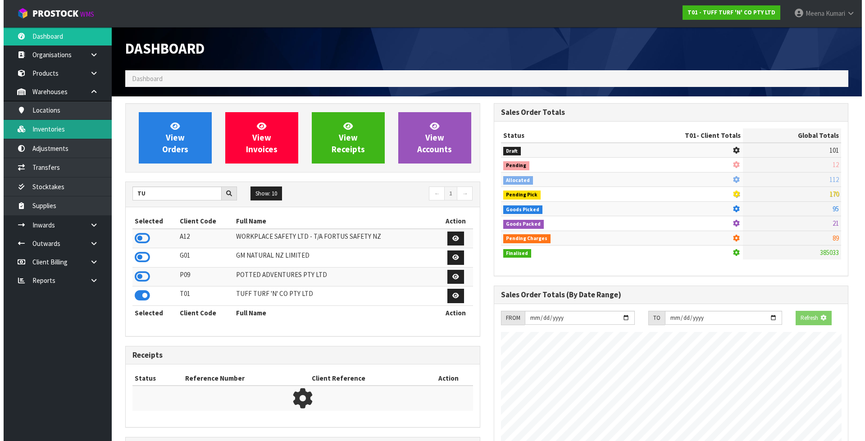
scroll to position [682, 368]
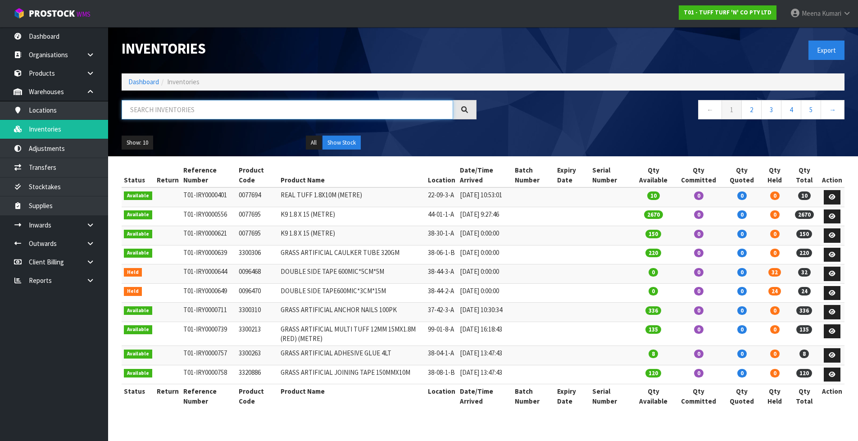
click at [244, 108] on input "text" at bounding box center [287, 109] width 331 height 19
paste input "96468"
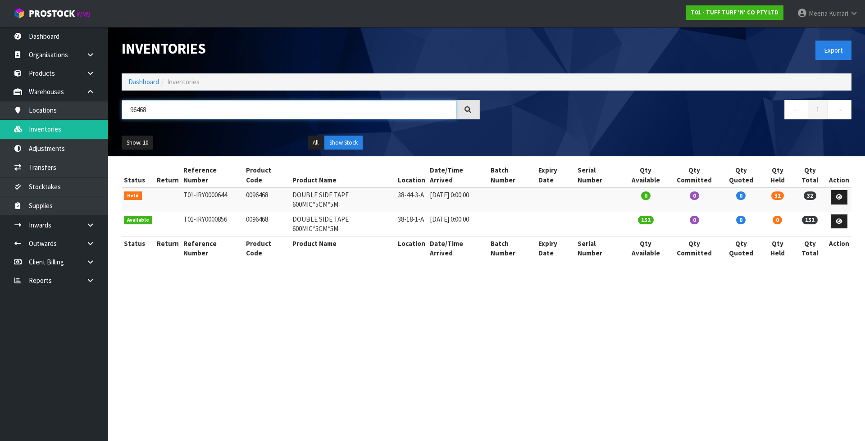
click at [159, 110] on input "96468" at bounding box center [289, 109] width 335 height 19
paste input "70"
type input "96470"
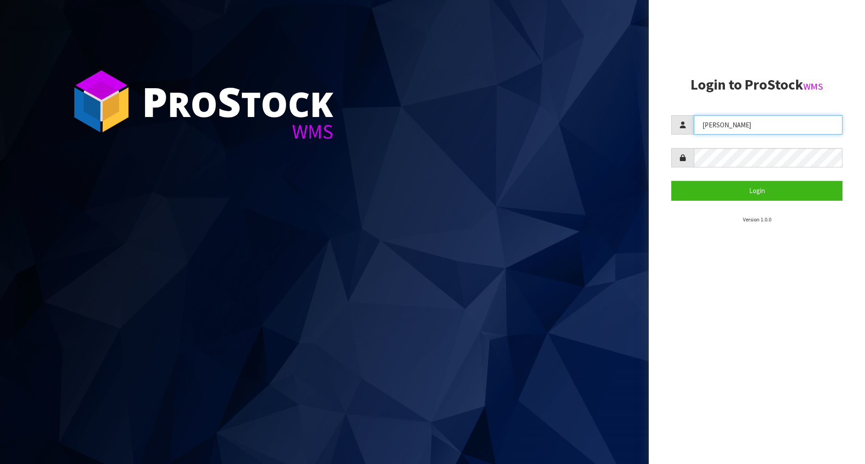
click at [765, 127] on input "[PERSON_NAME]" at bounding box center [767, 124] width 149 height 19
type input "Meena"
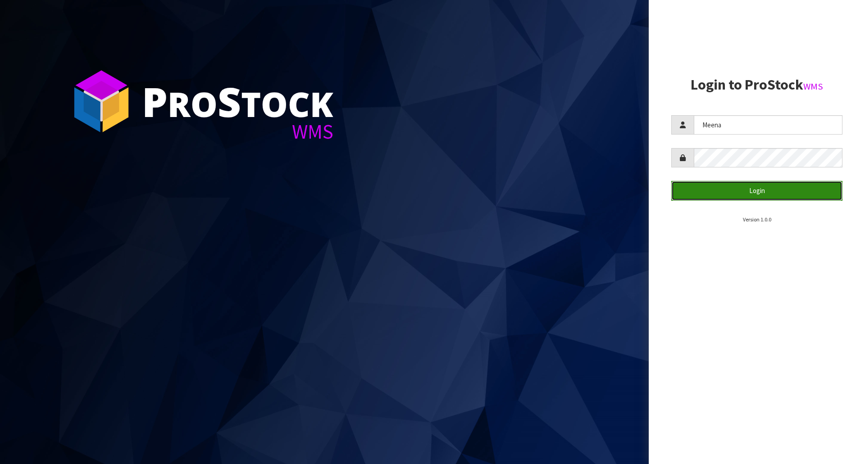
click at [764, 196] on button "Login" at bounding box center [756, 190] width 171 height 19
